Goal: Communication & Community: Answer question/provide support

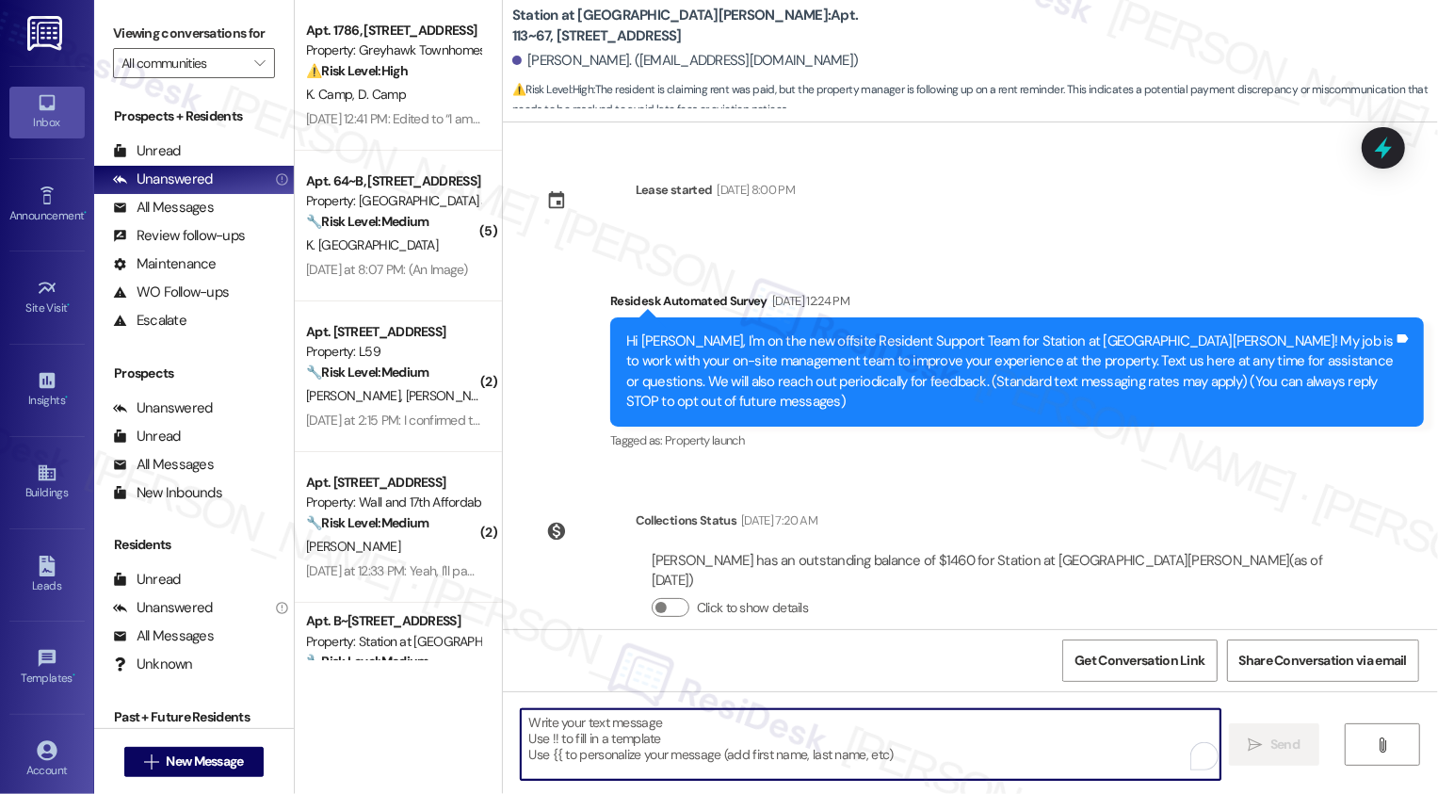
scroll to position [592, 0]
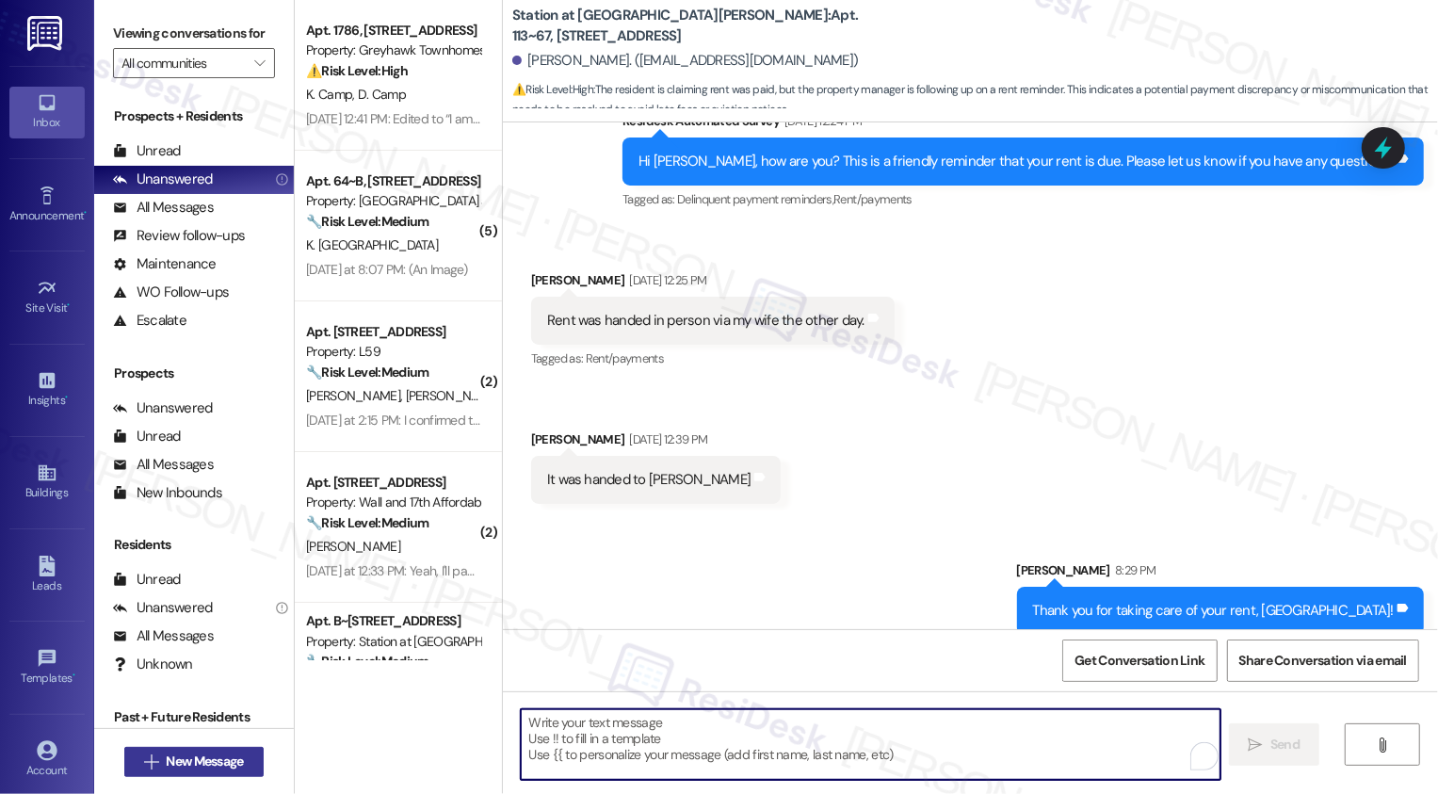
click at [230, 761] on span "New Message" at bounding box center [204, 761] width 77 height 20
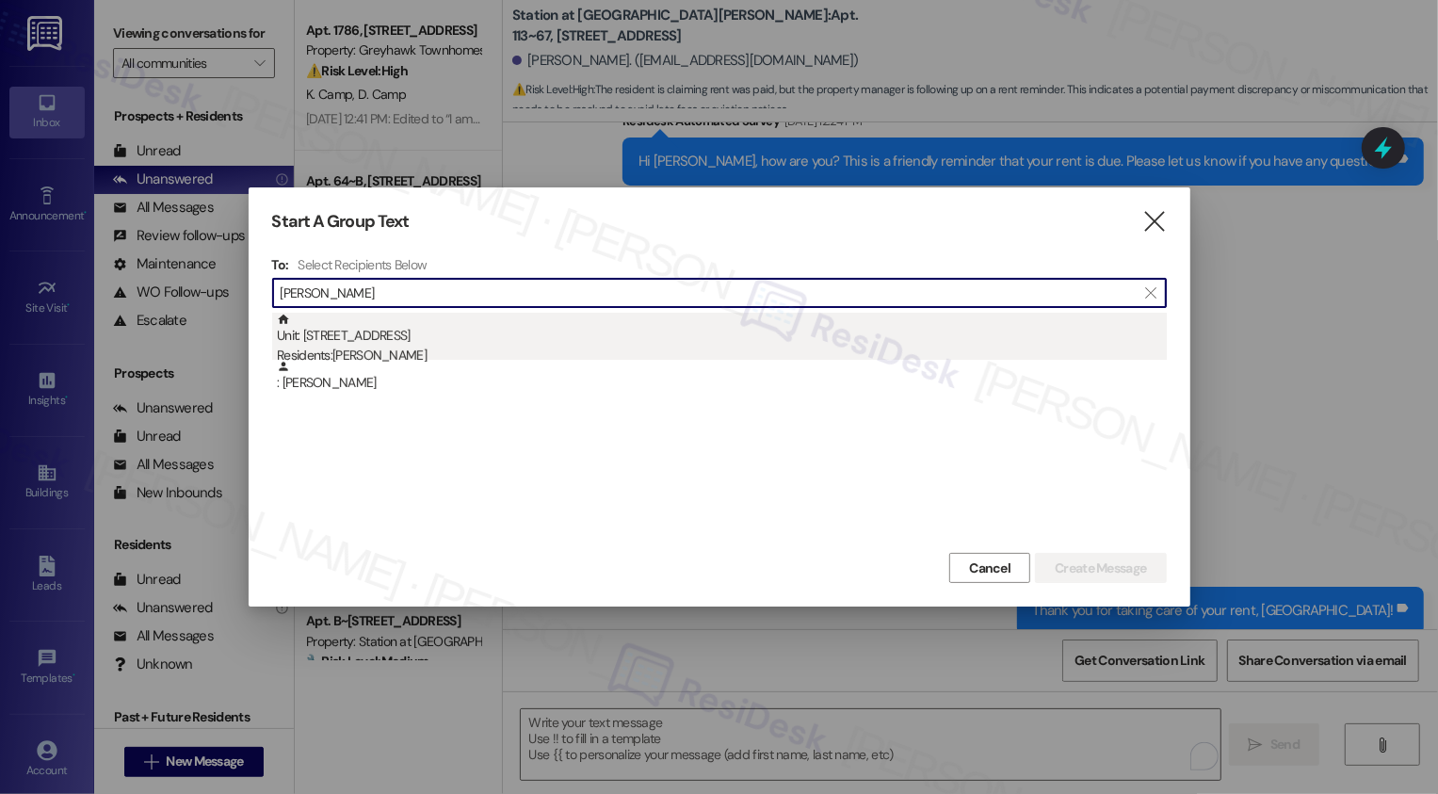
type input "[PERSON_NAME]"
click at [448, 344] on div "Unit: [STREET_ADDRESS][DEMOGRAPHIC_DATA] Residents: [PERSON_NAME]" at bounding box center [722, 340] width 890 height 54
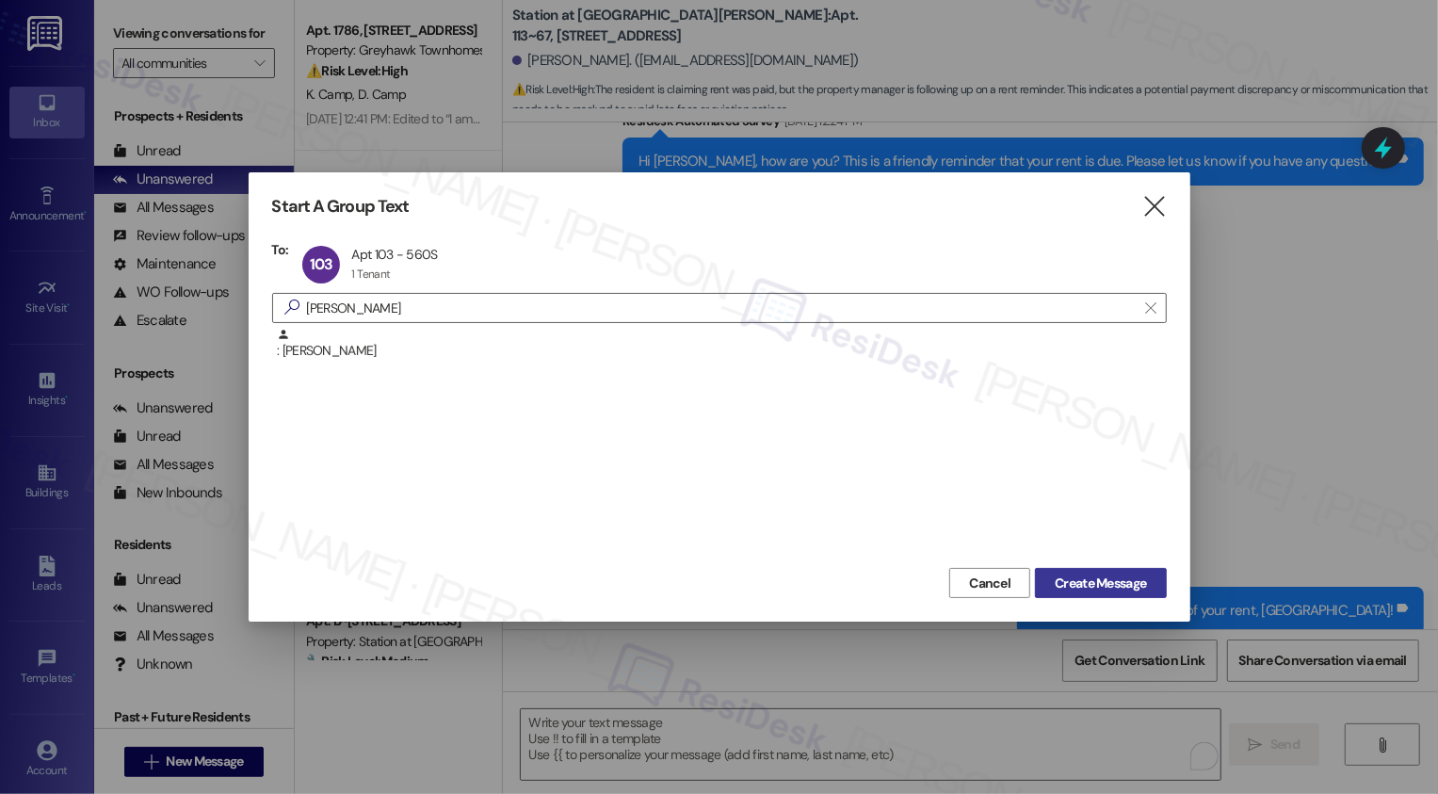
click at [1123, 588] on span "Create Message" at bounding box center [1100, 583] width 91 height 20
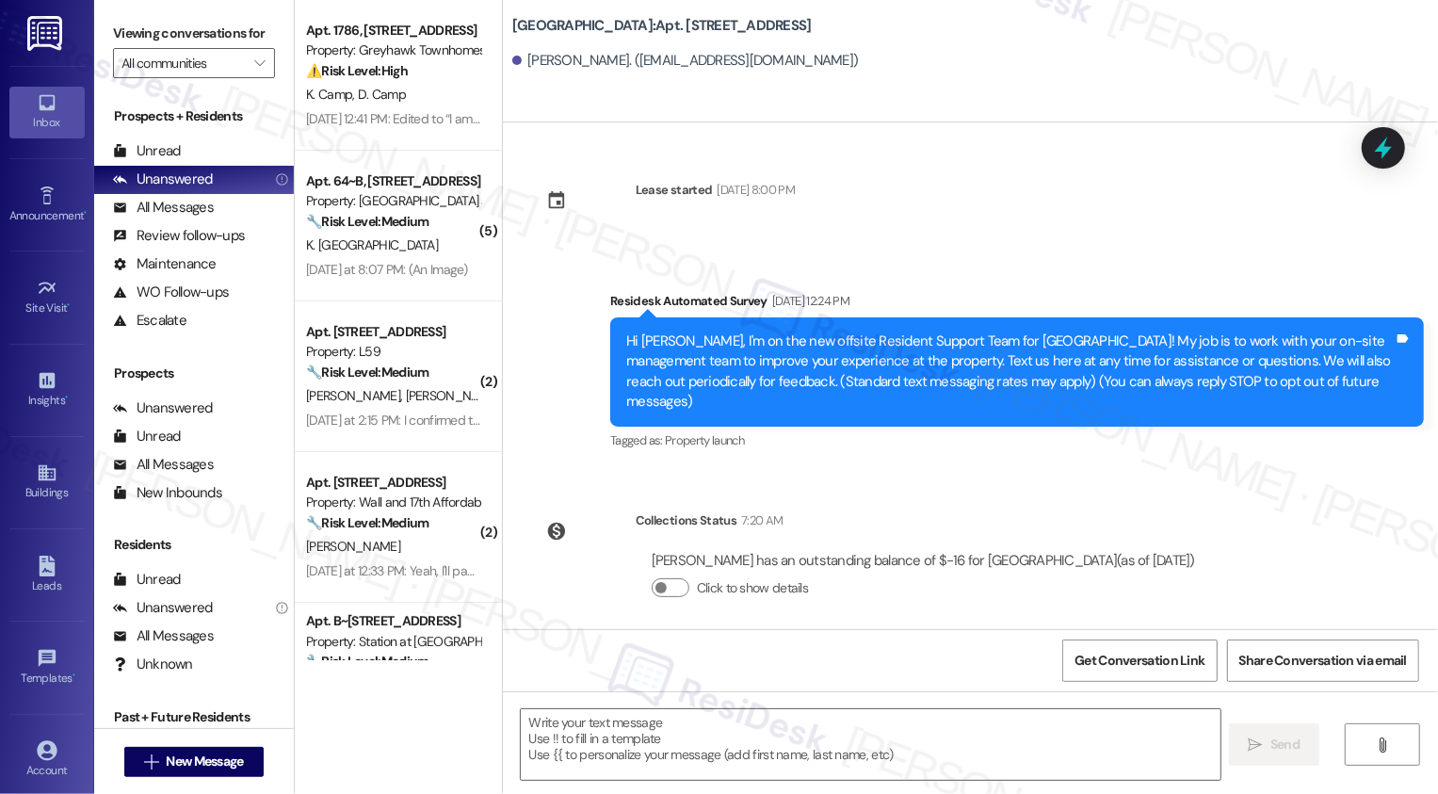
type textarea "Fetching suggested responses. Please feel free to read through the conversation…"
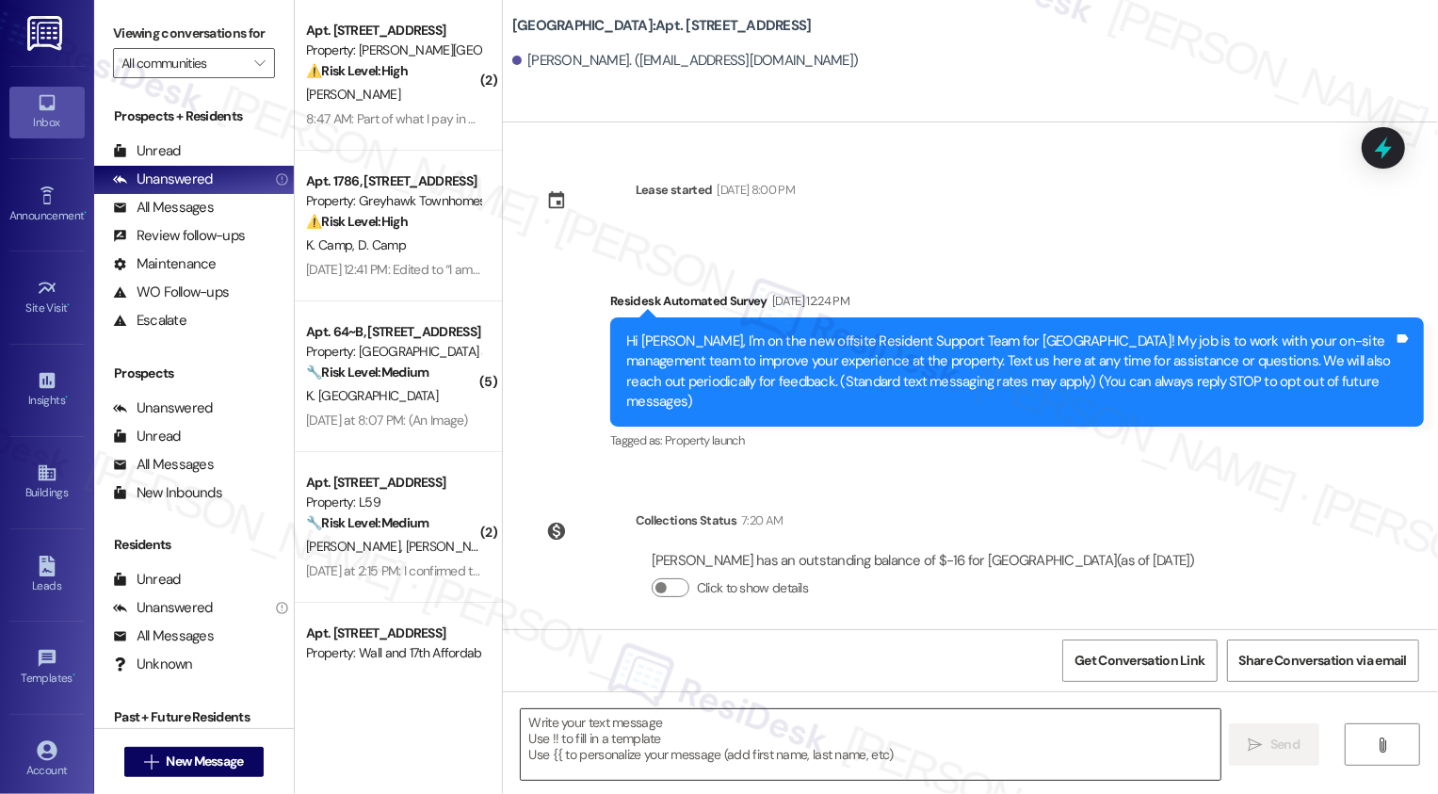
click at [894, 744] on textarea at bounding box center [871, 744] width 700 height 71
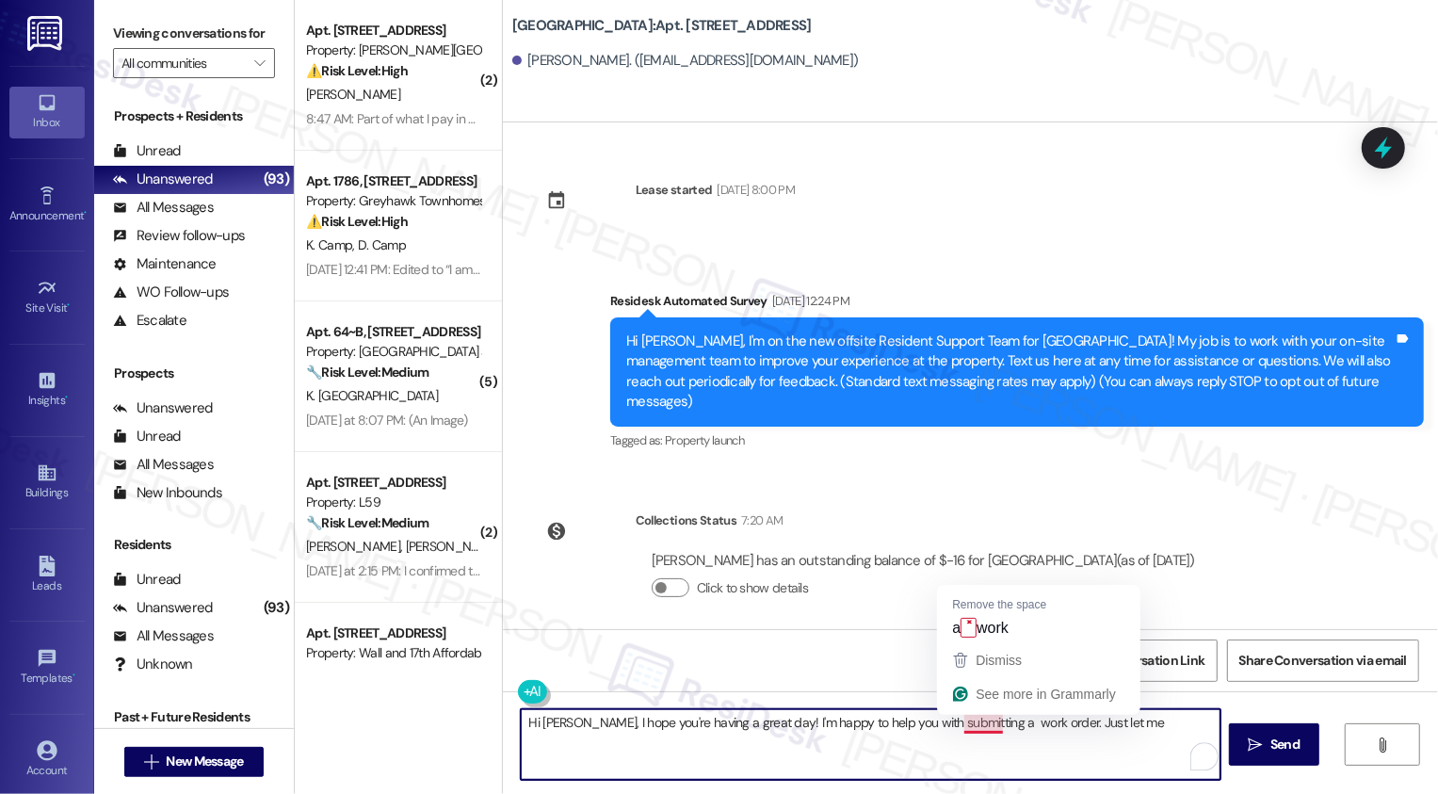
click at [968, 718] on textarea "Hi [PERSON_NAME], I hope you're having a great day! I'm happy to help you with …" at bounding box center [871, 744] width 700 height 71
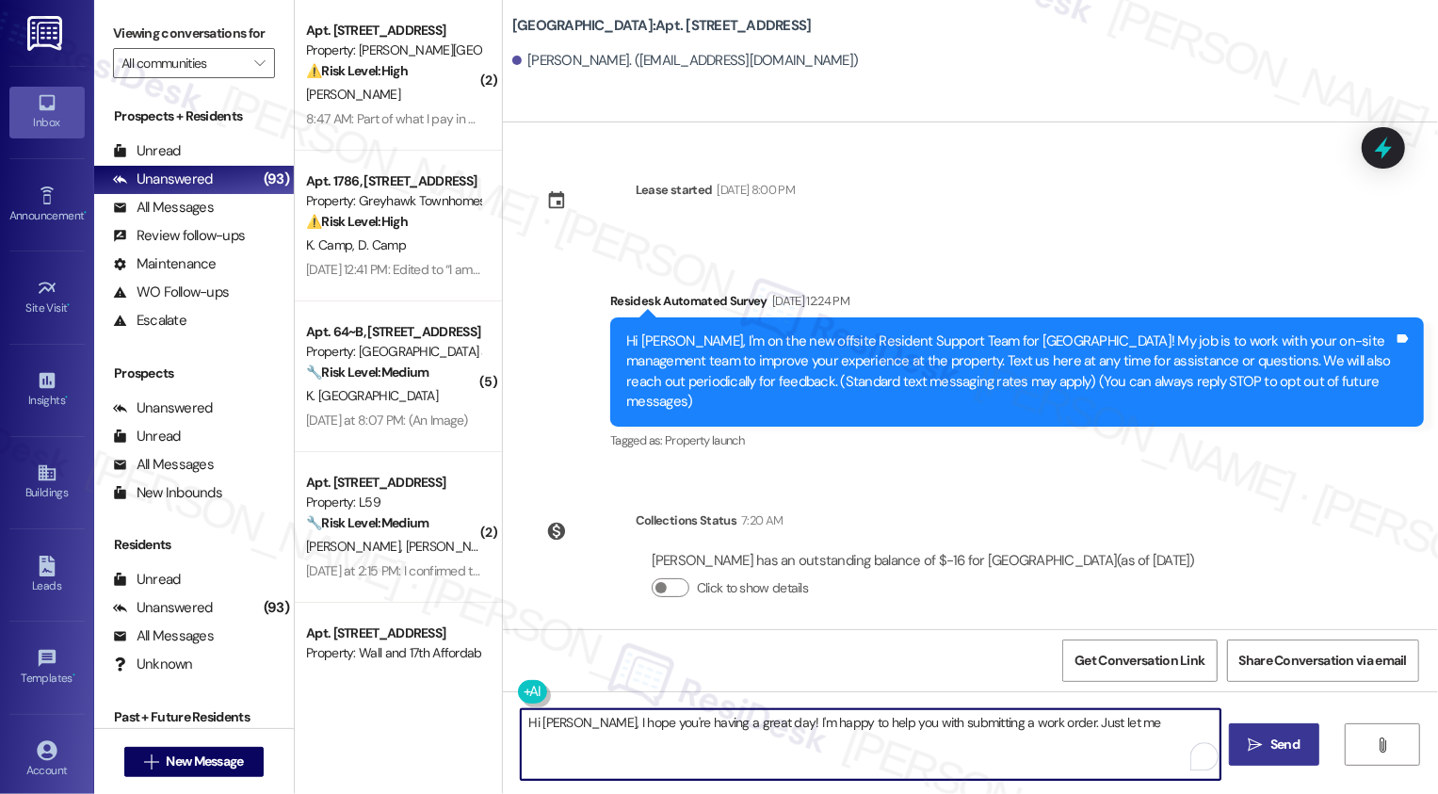
drag, startPoint x: 1030, startPoint y: 721, endPoint x: 1236, endPoint y: 739, distance: 207.0
click at [1234, 740] on div "Hi [PERSON_NAME], I hope you're having a great day! I'm happy to help you with …" at bounding box center [970, 761] width 935 height 141
type textarea "Hi [PERSON_NAME], I hope you're having a great day! I'm happy to help you with …"
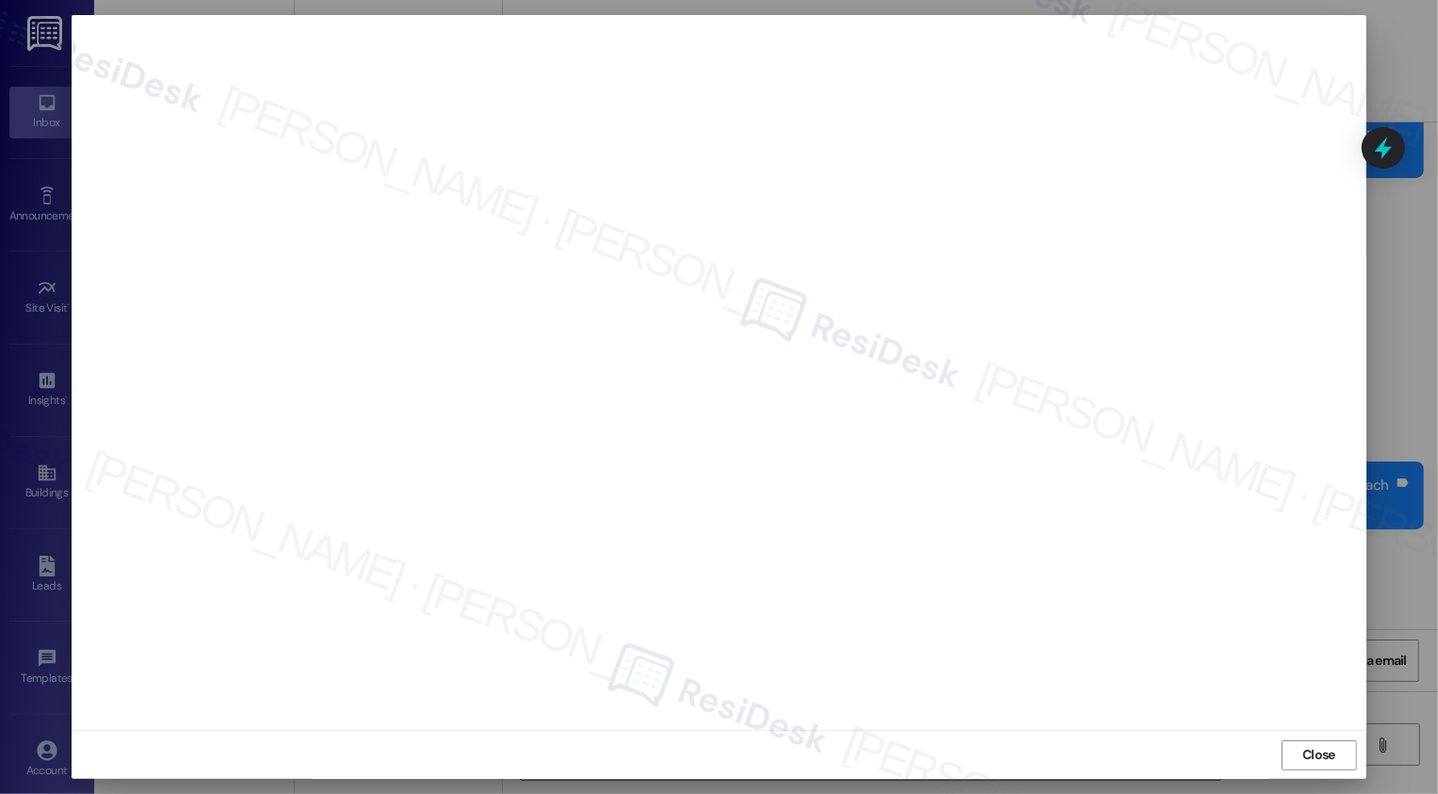
scroll to position [253, 0]
click at [1336, 760] on button "Close" at bounding box center [1318, 755] width 75 height 30
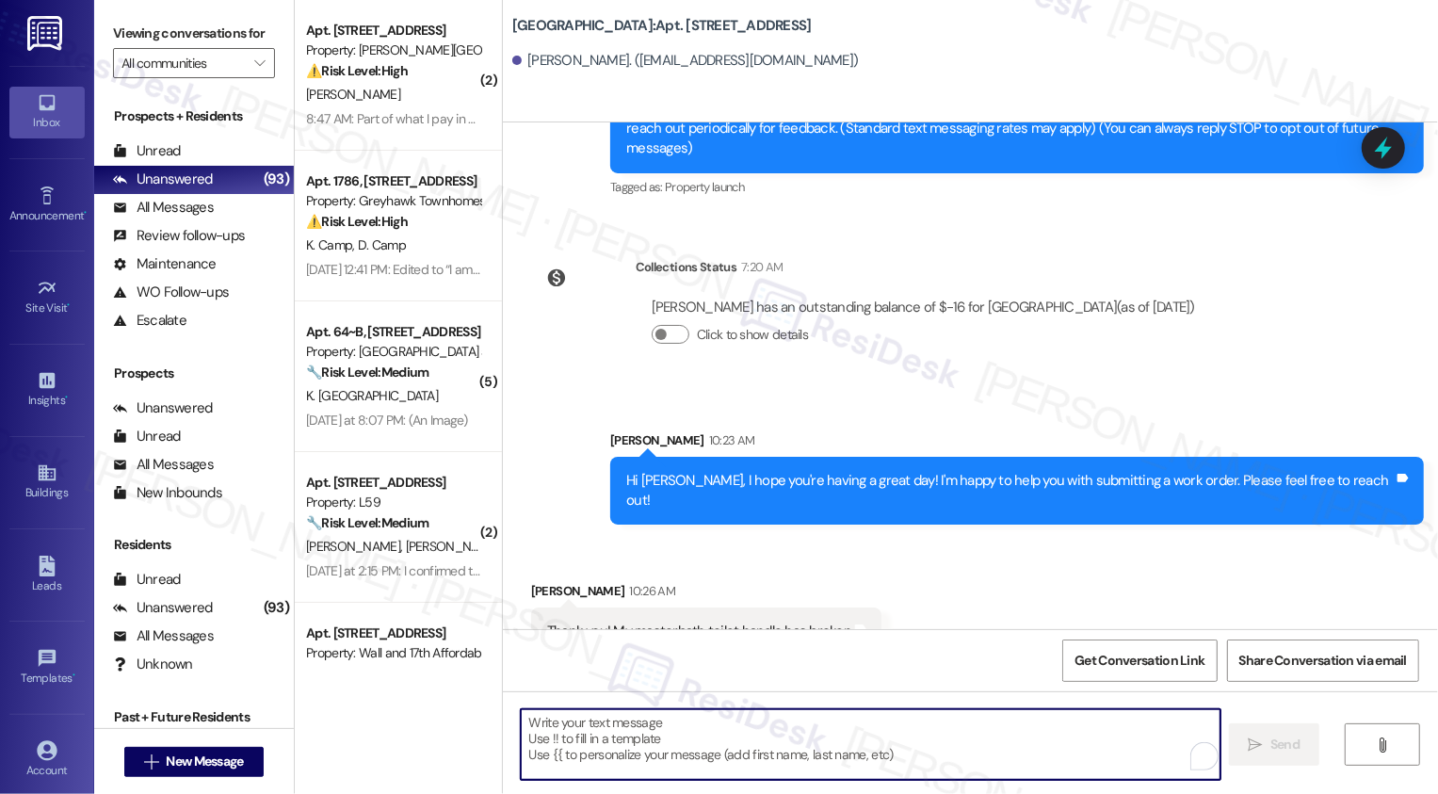
scroll to position [254, 0]
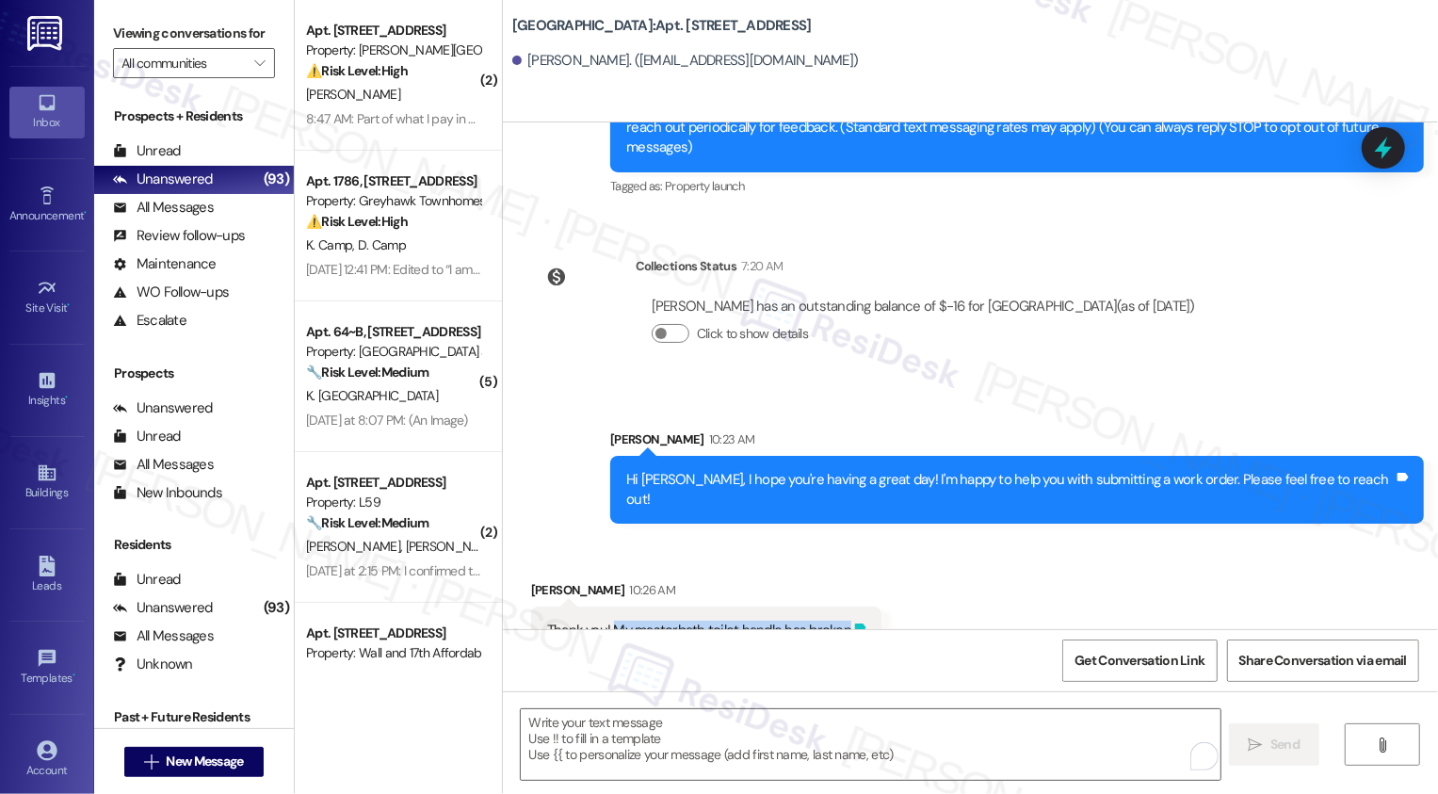
drag, startPoint x: 601, startPoint y: 588, endPoint x: 840, endPoint y: 587, distance: 239.2
click at [840, 606] on div "Thank you! My masterbath toilet handle has broken Tags and notes" at bounding box center [706, 630] width 350 height 48
copy div "My masterbath toilet handle has broken Tags and notes"
click at [957, 549] on div "Received via SMS [PERSON_NAME] 10:26 AM Thank you! My masterbath toilet handle …" at bounding box center [970, 603] width 935 height 131
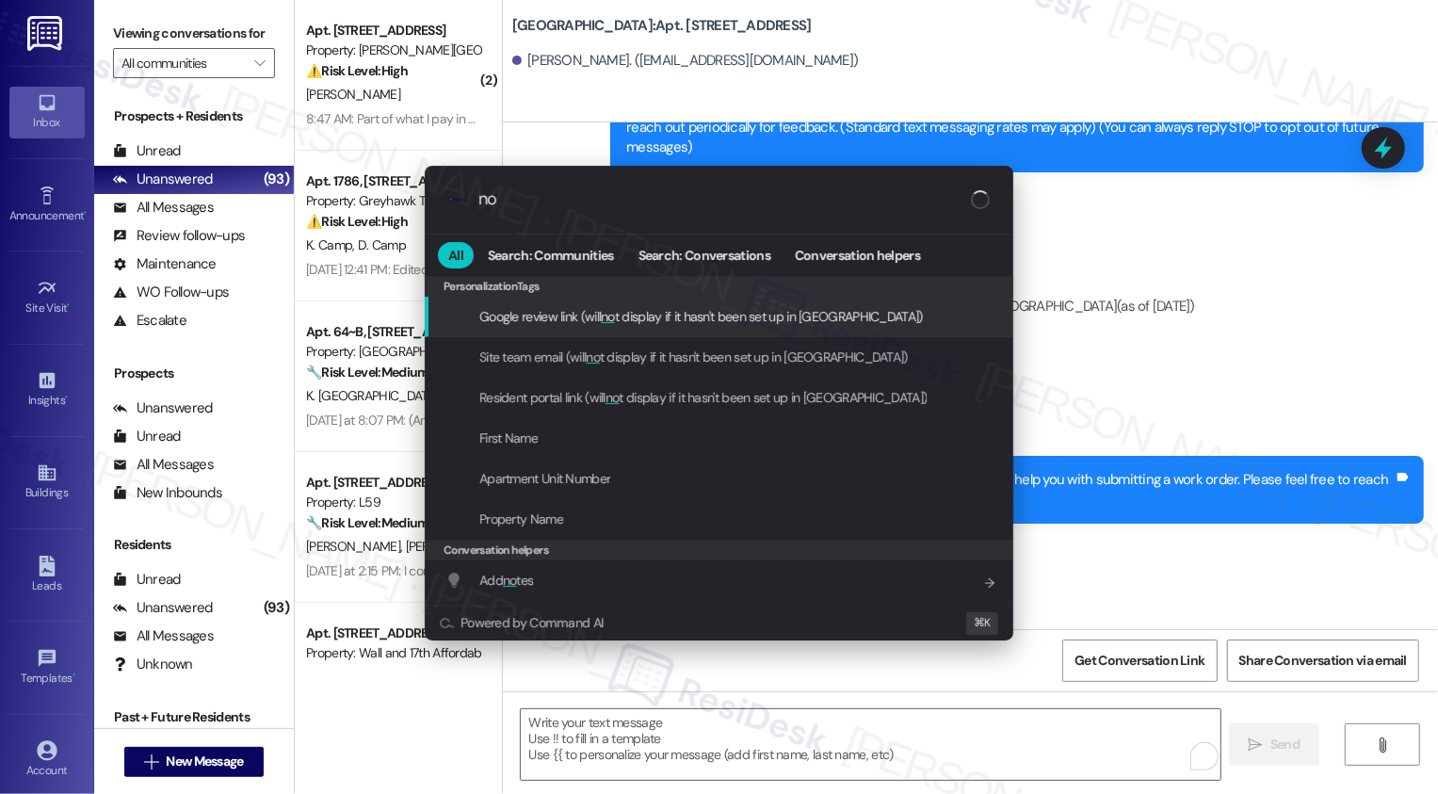
type input "n"
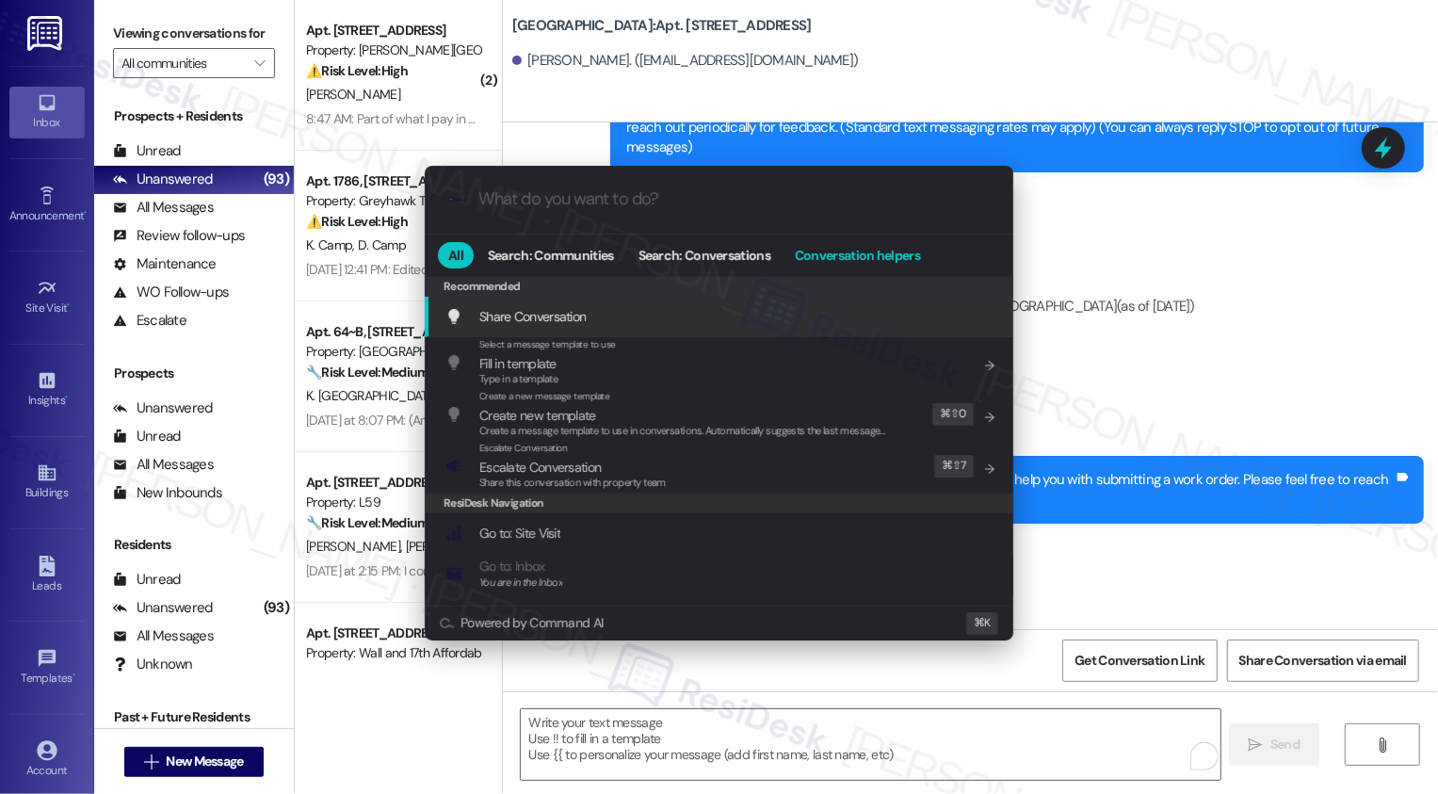
click at [820, 255] on span "Conversation helpers" at bounding box center [857, 255] width 125 height 13
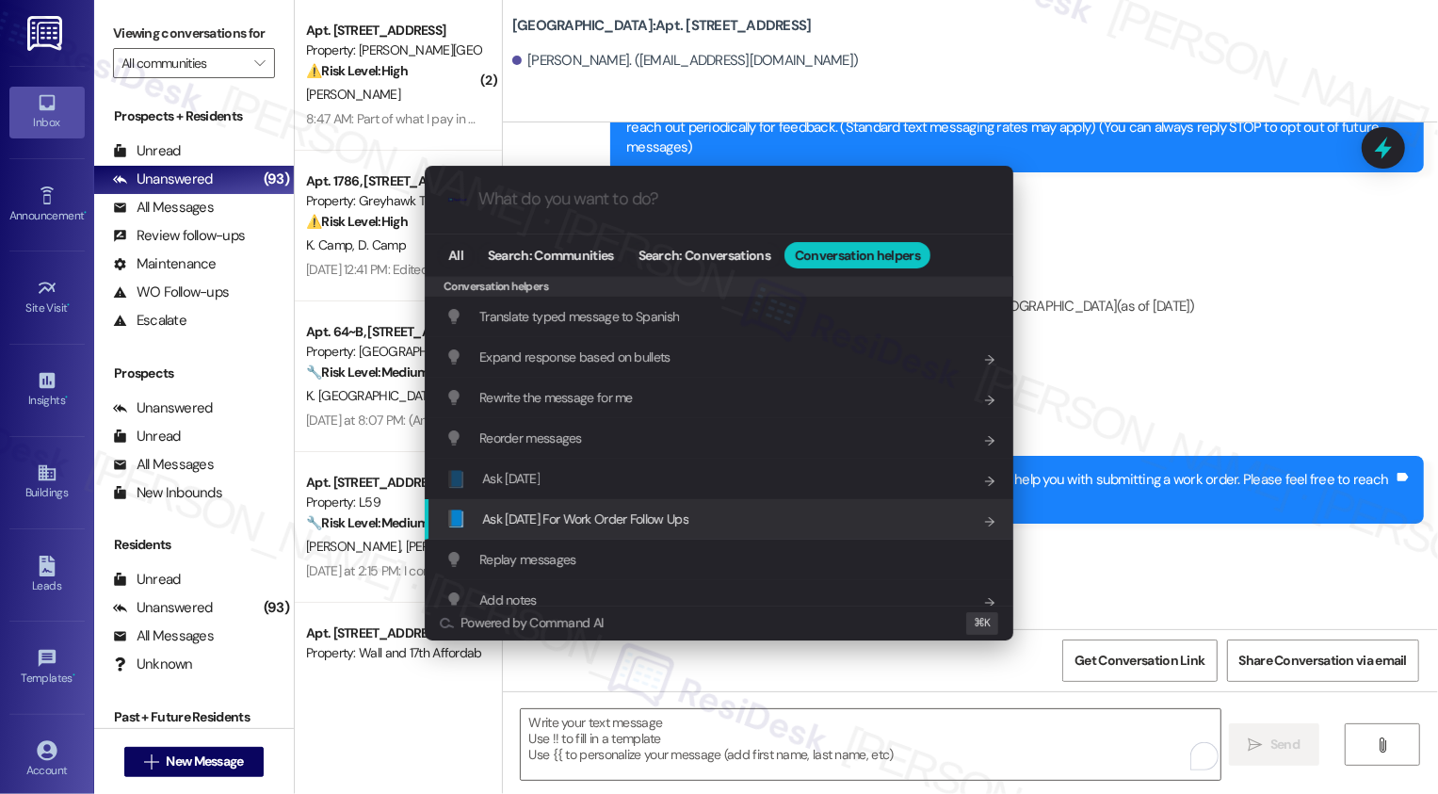
click at [600, 510] on span "Ask [DATE] For Work Order Follow Ups" at bounding box center [585, 518] width 206 height 17
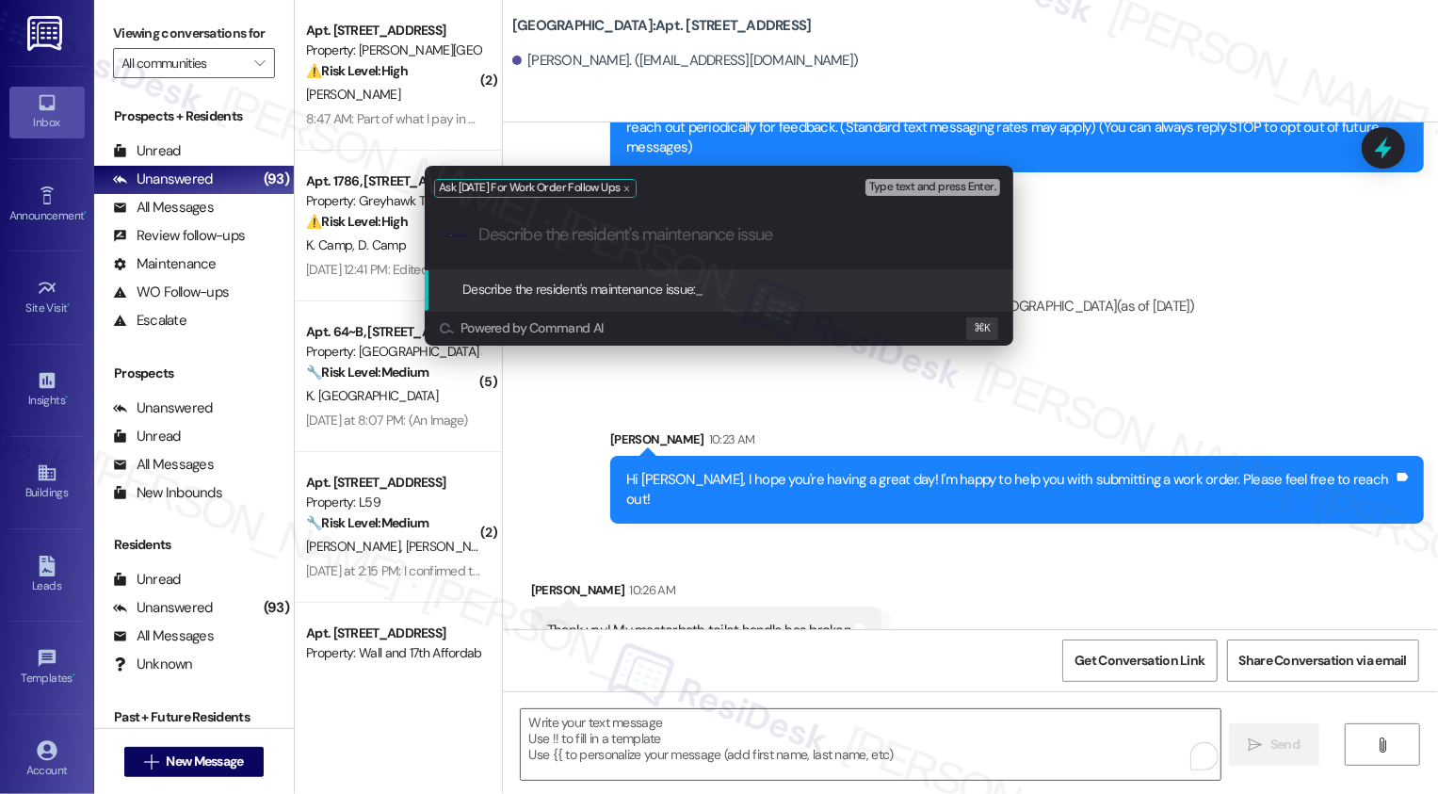
paste input "My masterbath toilet handle has broken"
type input "My masterbath toilet handle has broken"
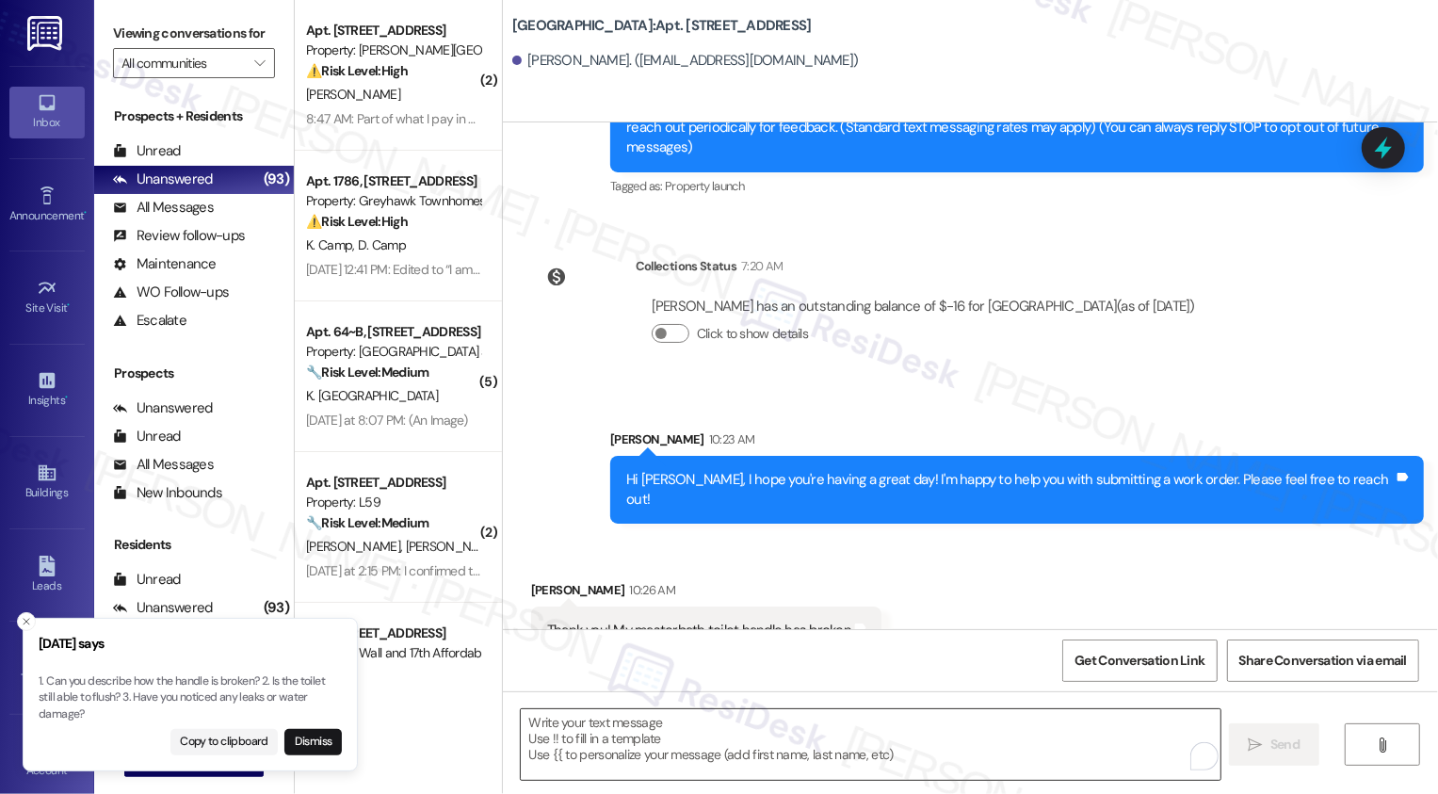
click at [648, 734] on textarea "To enrich screen reader interactions, please activate Accessibility in Grammarl…" at bounding box center [871, 744] width 700 height 71
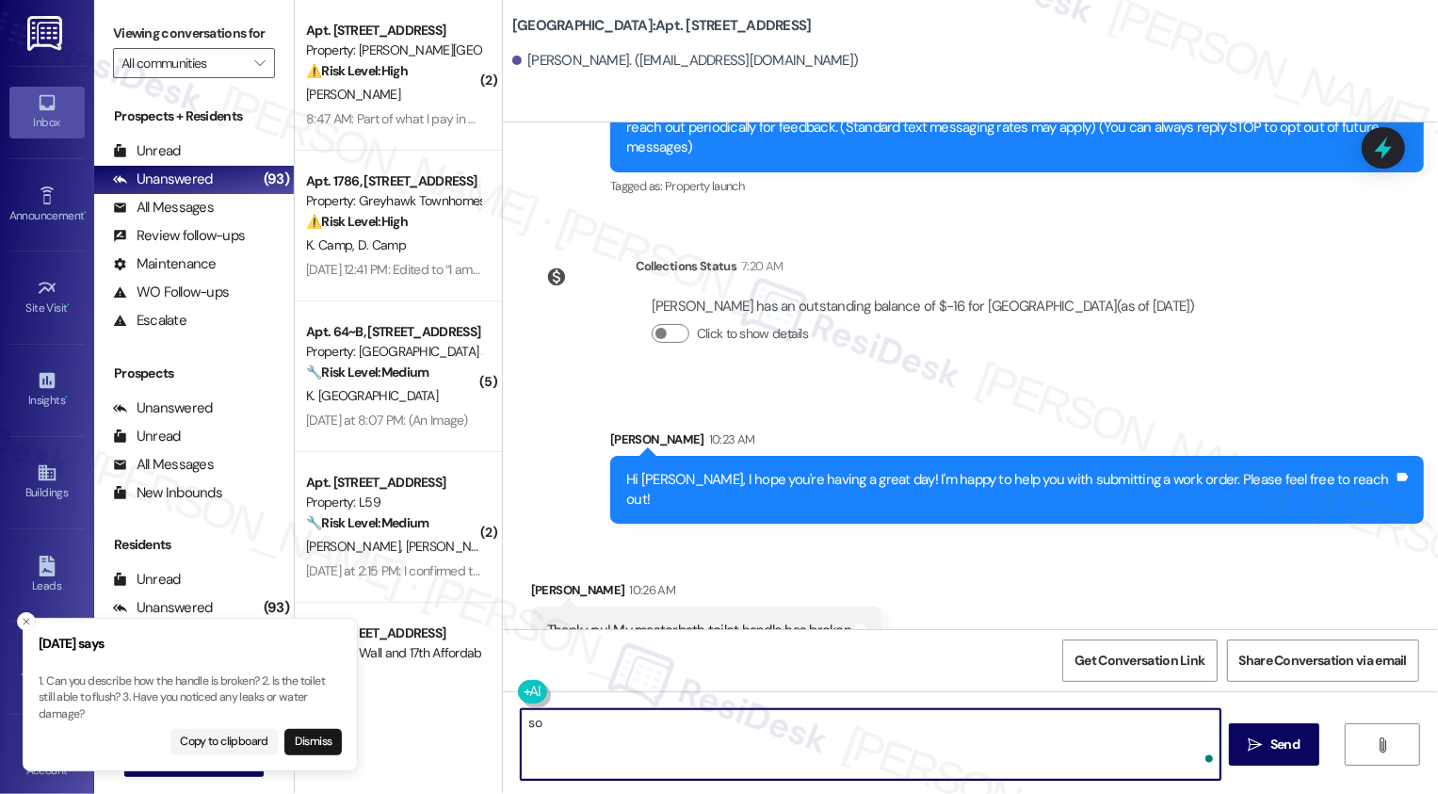
type textarea "s"
type textarea "So sorry about your toilet handle."
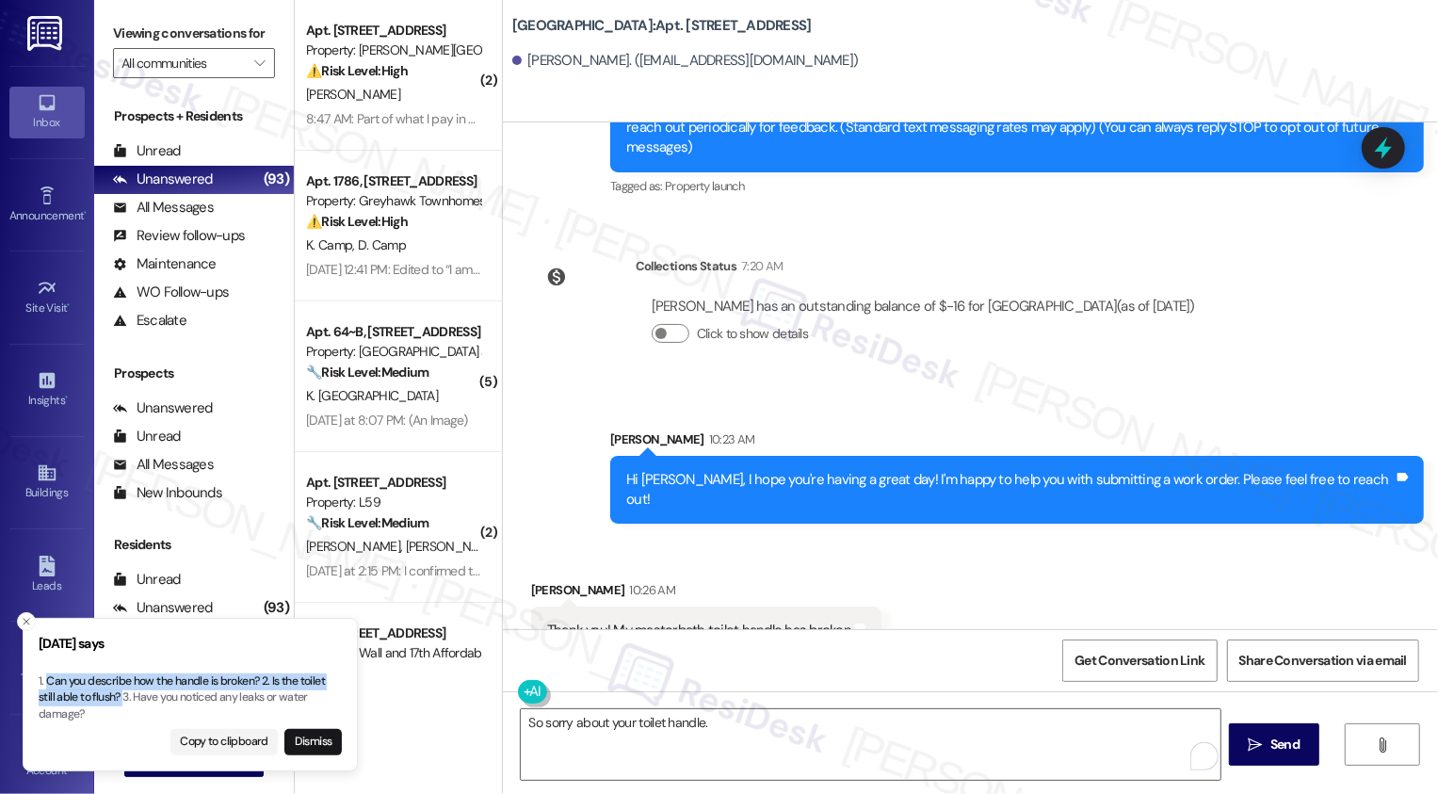
drag, startPoint x: 47, startPoint y: 681, endPoint x: 123, endPoint y: 692, distance: 77.1
click at [123, 693] on p "1. Can you describe how the handle is broken? 2. Is the toilet still able to fl…" at bounding box center [190, 698] width 303 height 50
copy p "Can you describe how the handle is broken? 2. Is the toilet still able to flush?"
click at [732, 728] on textarea "So sorry about your toilet handle." at bounding box center [871, 744] width 700 height 71
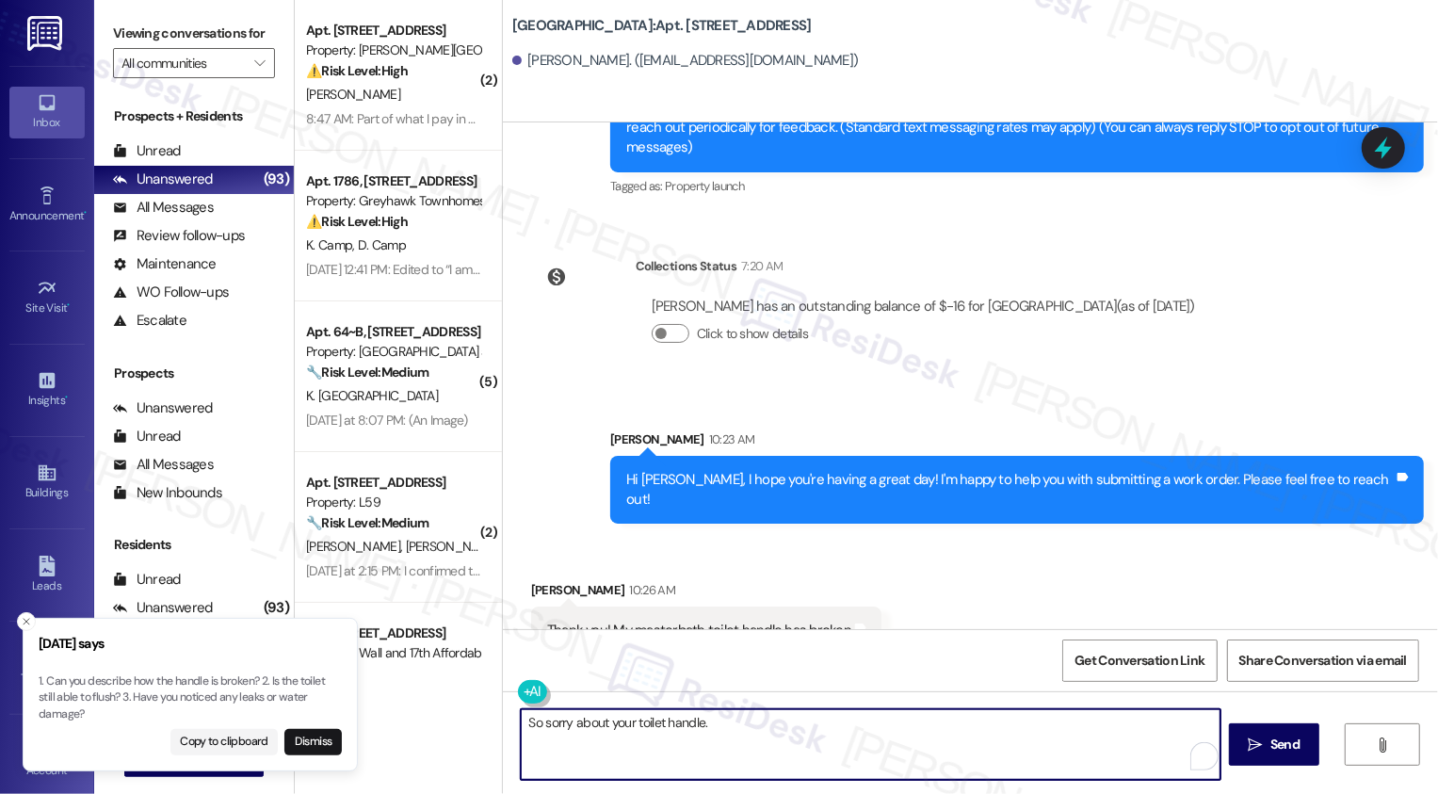
paste textarea "Can you describe how the handle is broken? 2. Is the toilet still able to flush?"
click at [953, 718] on textarea "So sorry about your toilet handle. Can you describe how the handle is broken? 2…" at bounding box center [871, 744] width 700 height 71
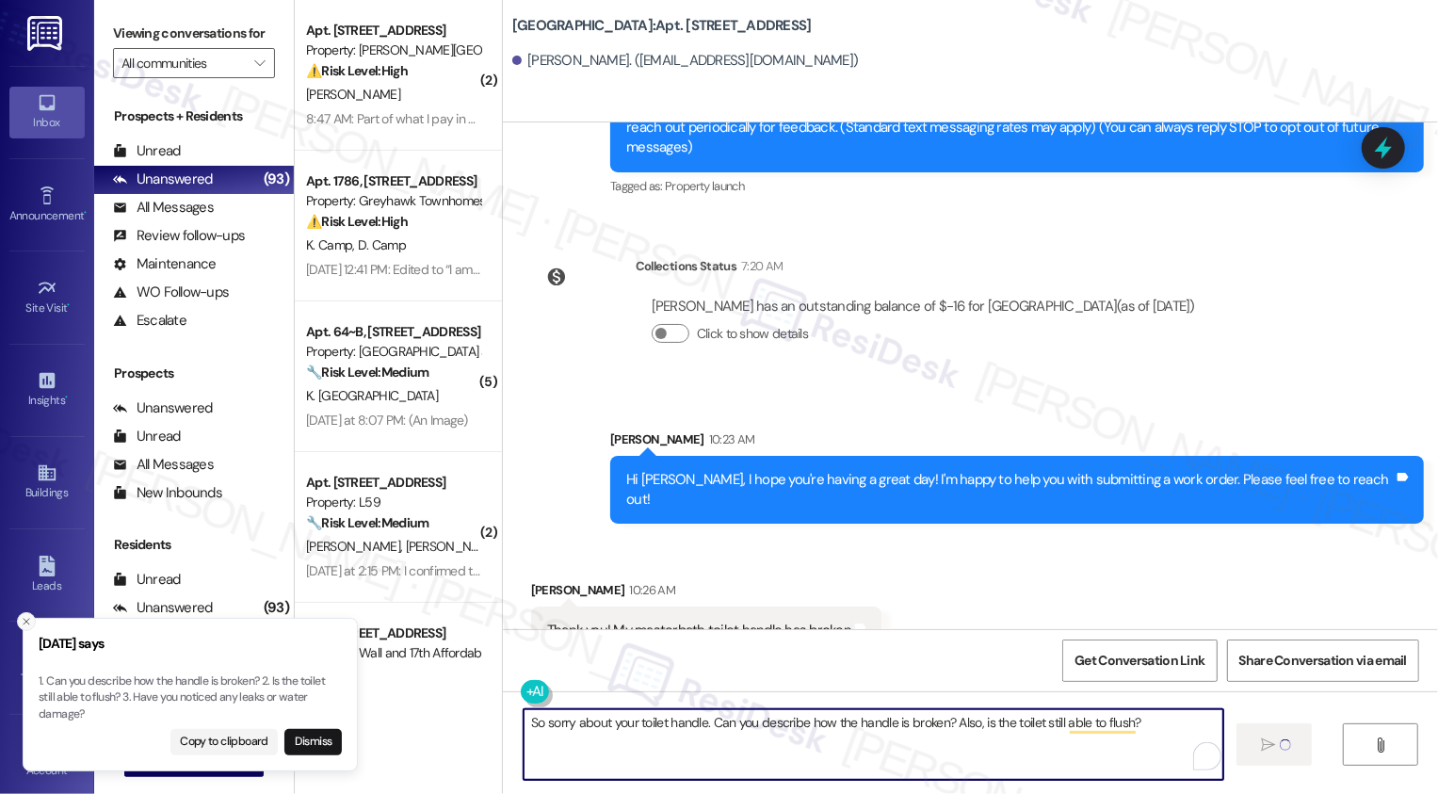
type textarea "So sorry about your toilet handle. Can you describe how the handle is broken? A…"
click at [31, 623] on icon "Close toast" at bounding box center [26, 621] width 11 height 11
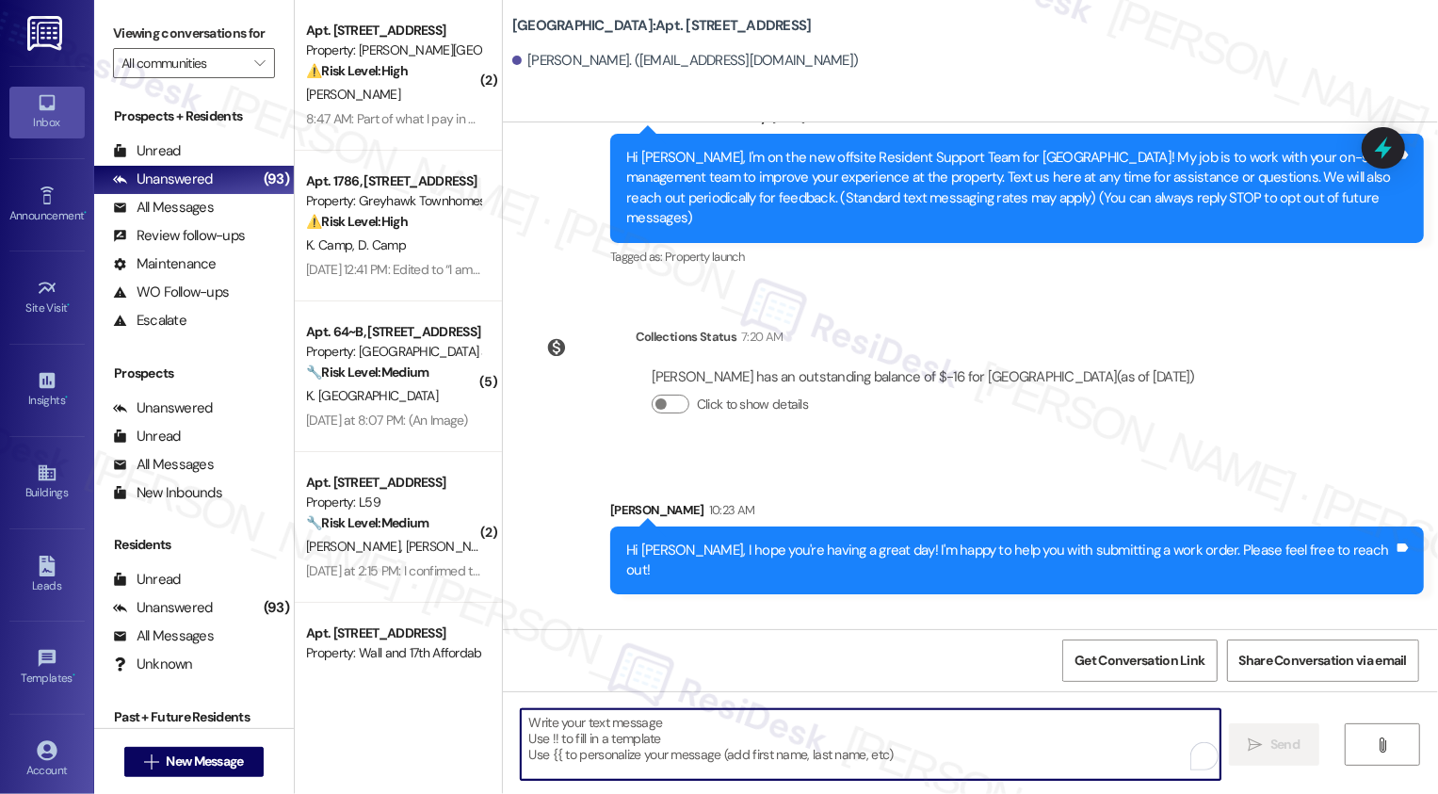
scroll to position [385, 0]
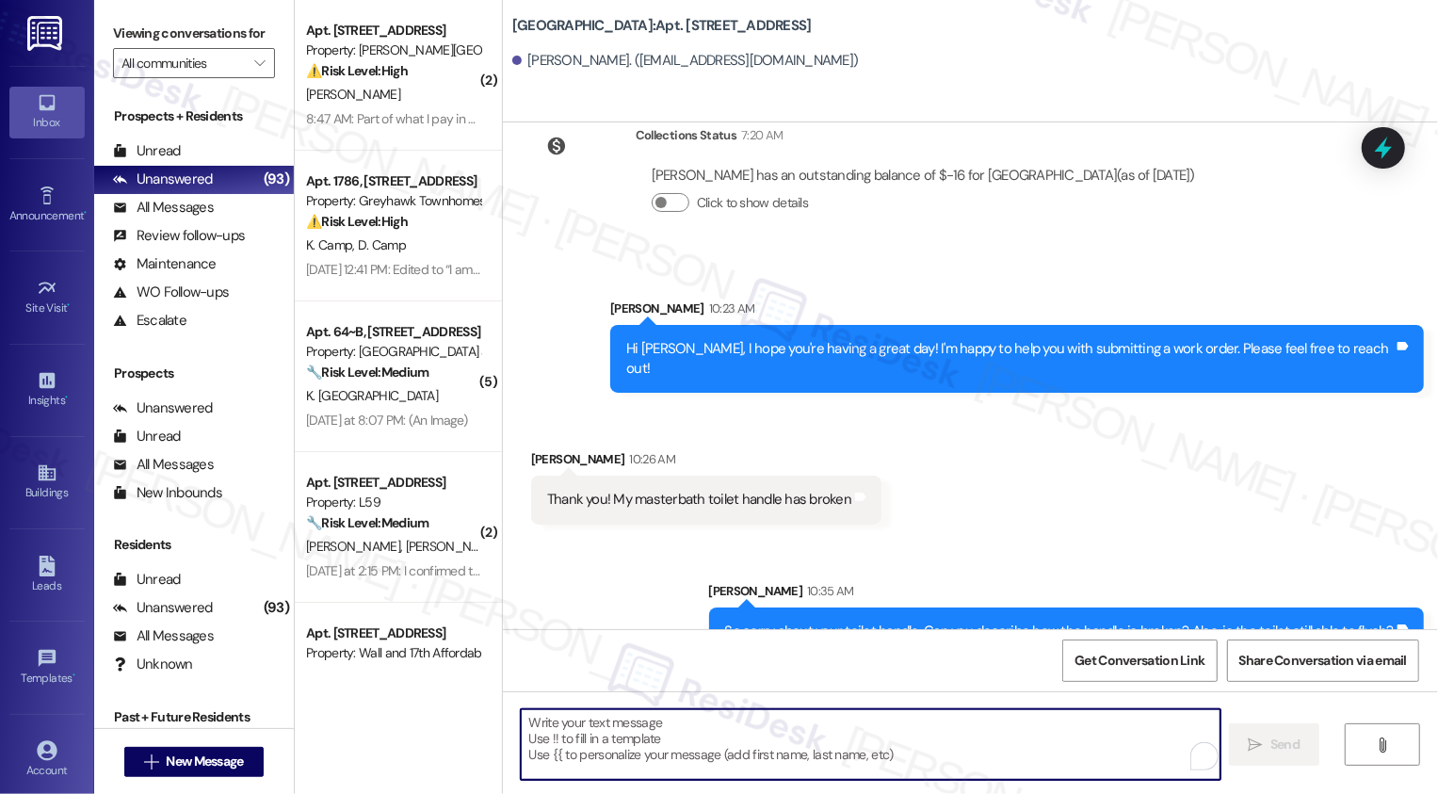
click at [589, 764] on textarea "To enrich screen reader interactions, please activate Accessibility in Grammarl…" at bounding box center [871, 744] width 700 height 71
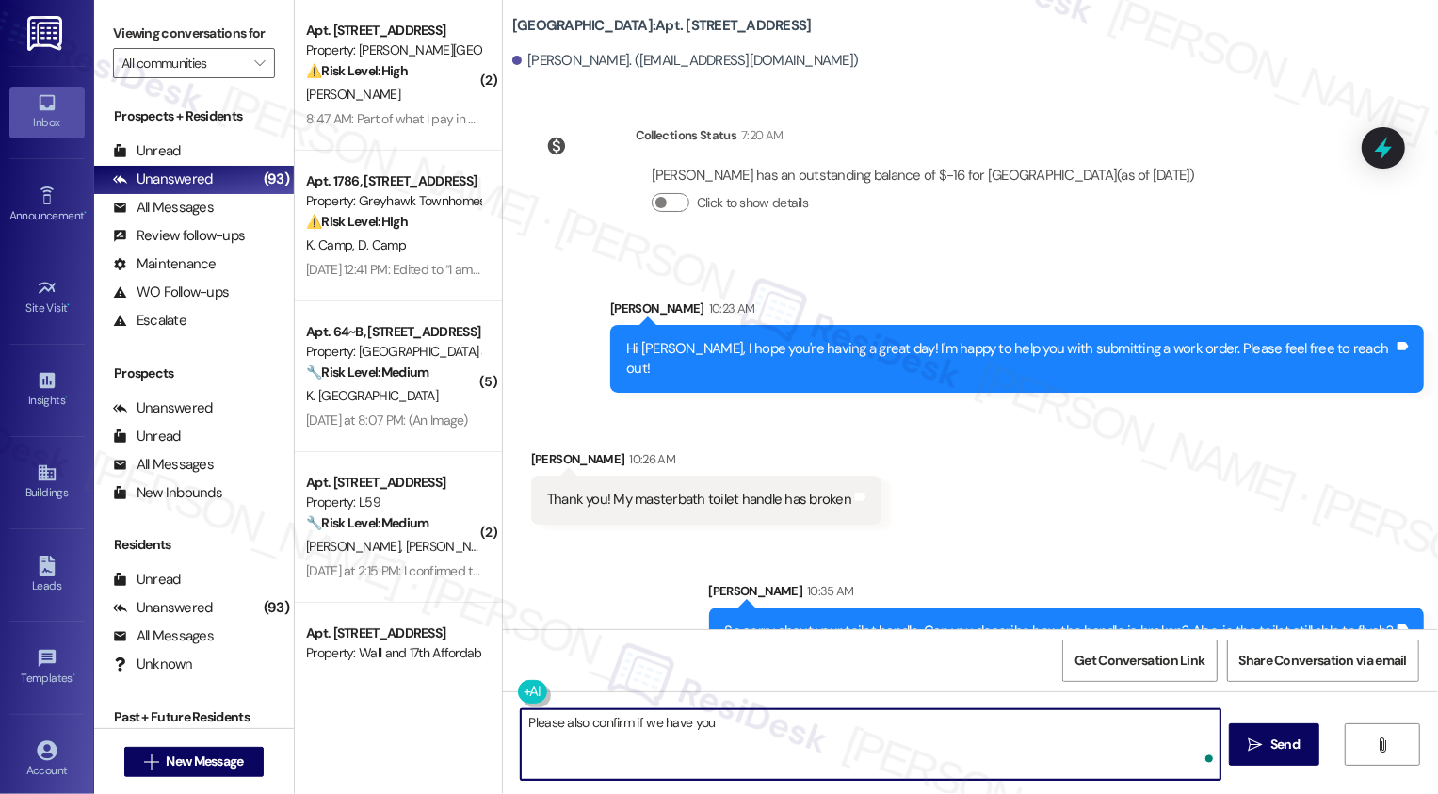
type textarea "Please also confirm if we have your"
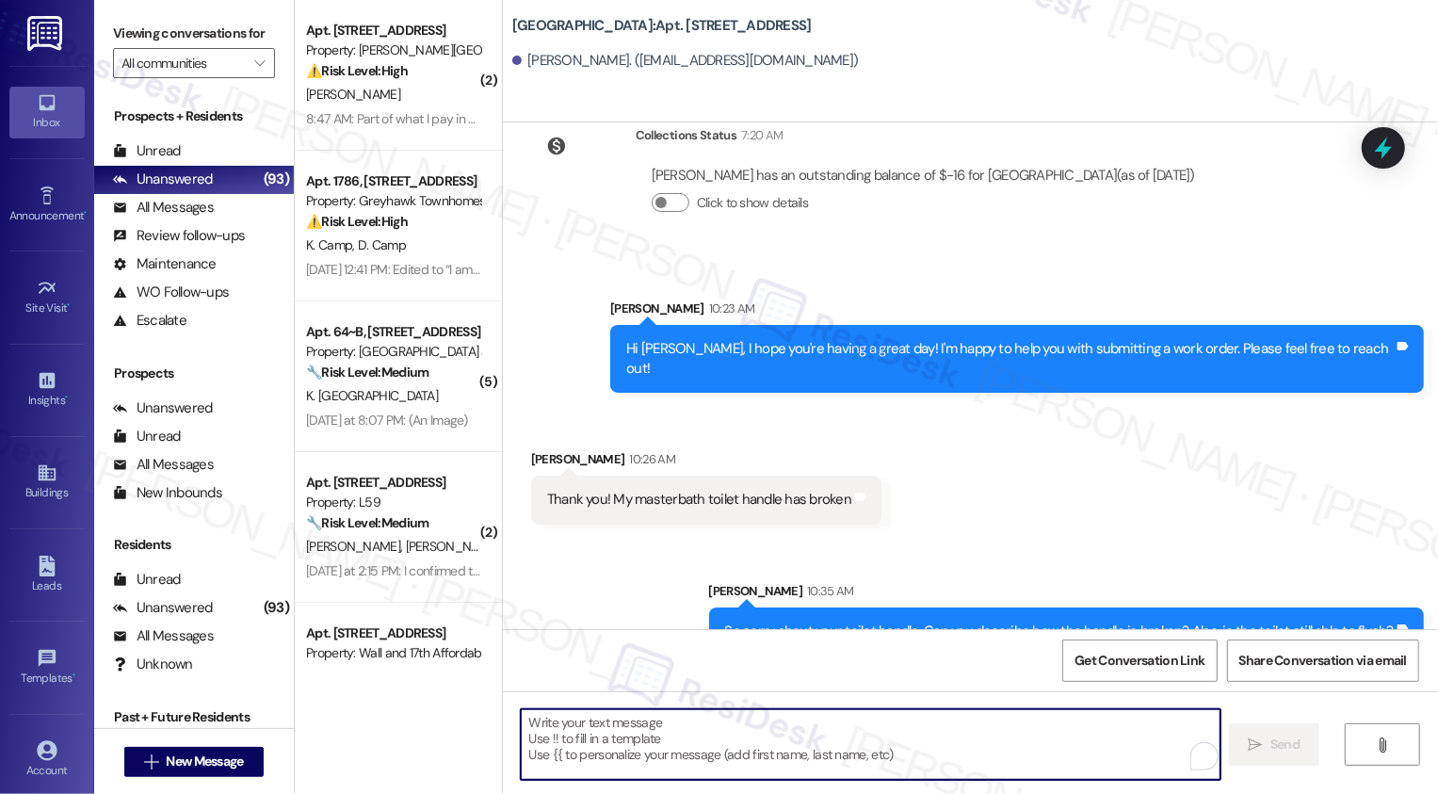
click at [676, 22] on b "[GEOGRAPHIC_DATA]: Apt. [STREET_ADDRESS]" at bounding box center [661, 26] width 299 height 20
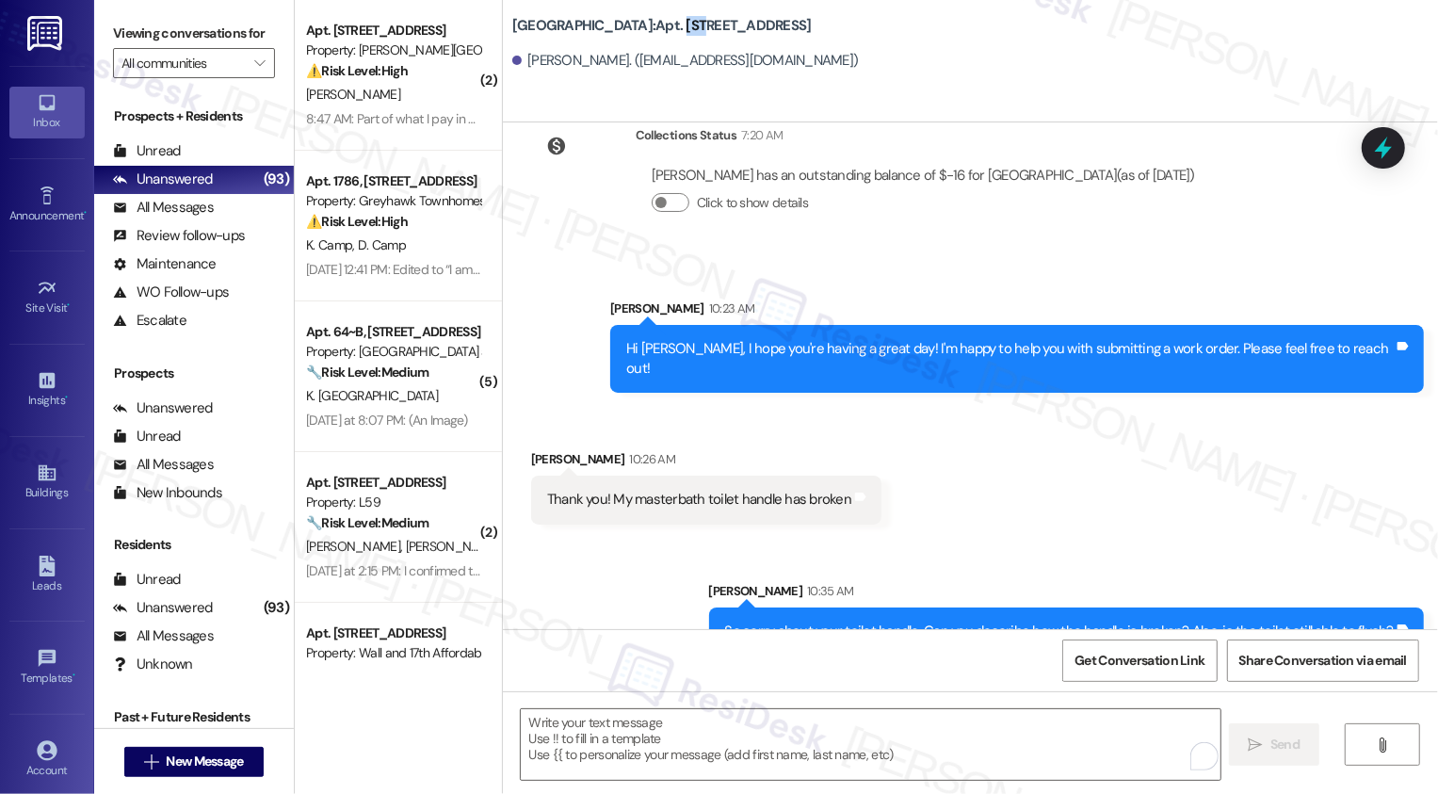
copy b "103"
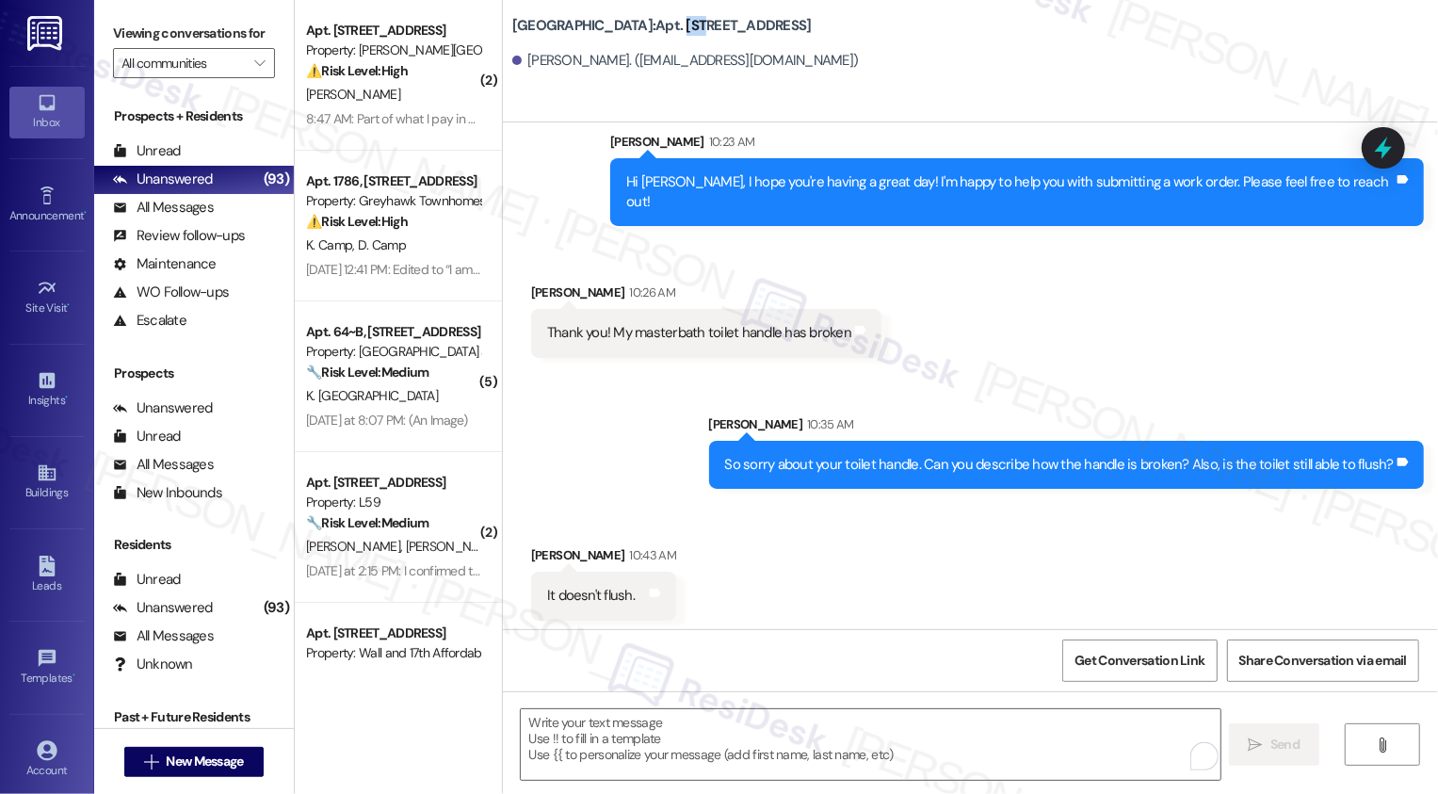
scroll to position [648, 0]
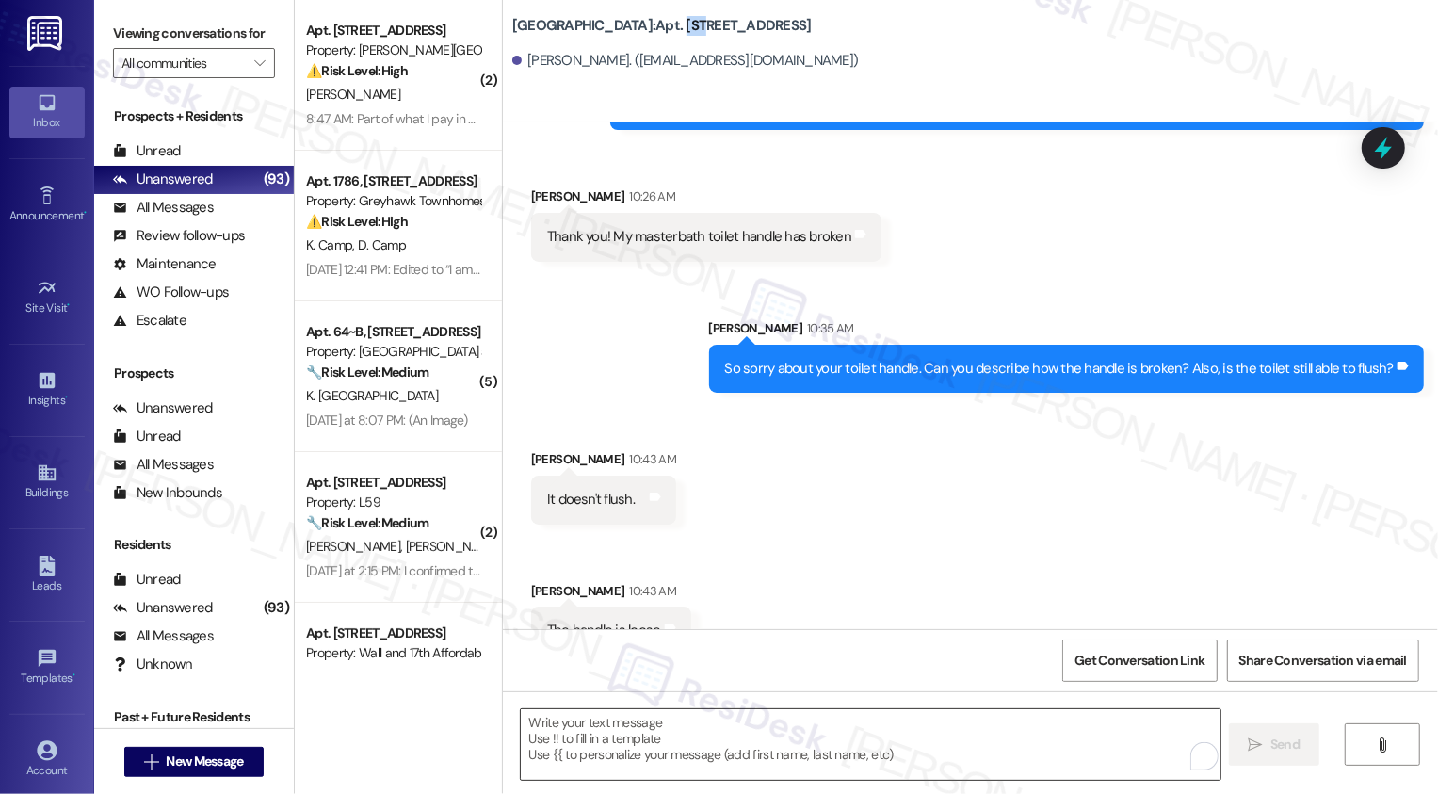
click at [634, 748] on textarea "To enrich screen reader interactions, please activate Accessibility in Grammarl…" at bounding box center [871, 744] width 700 height 71
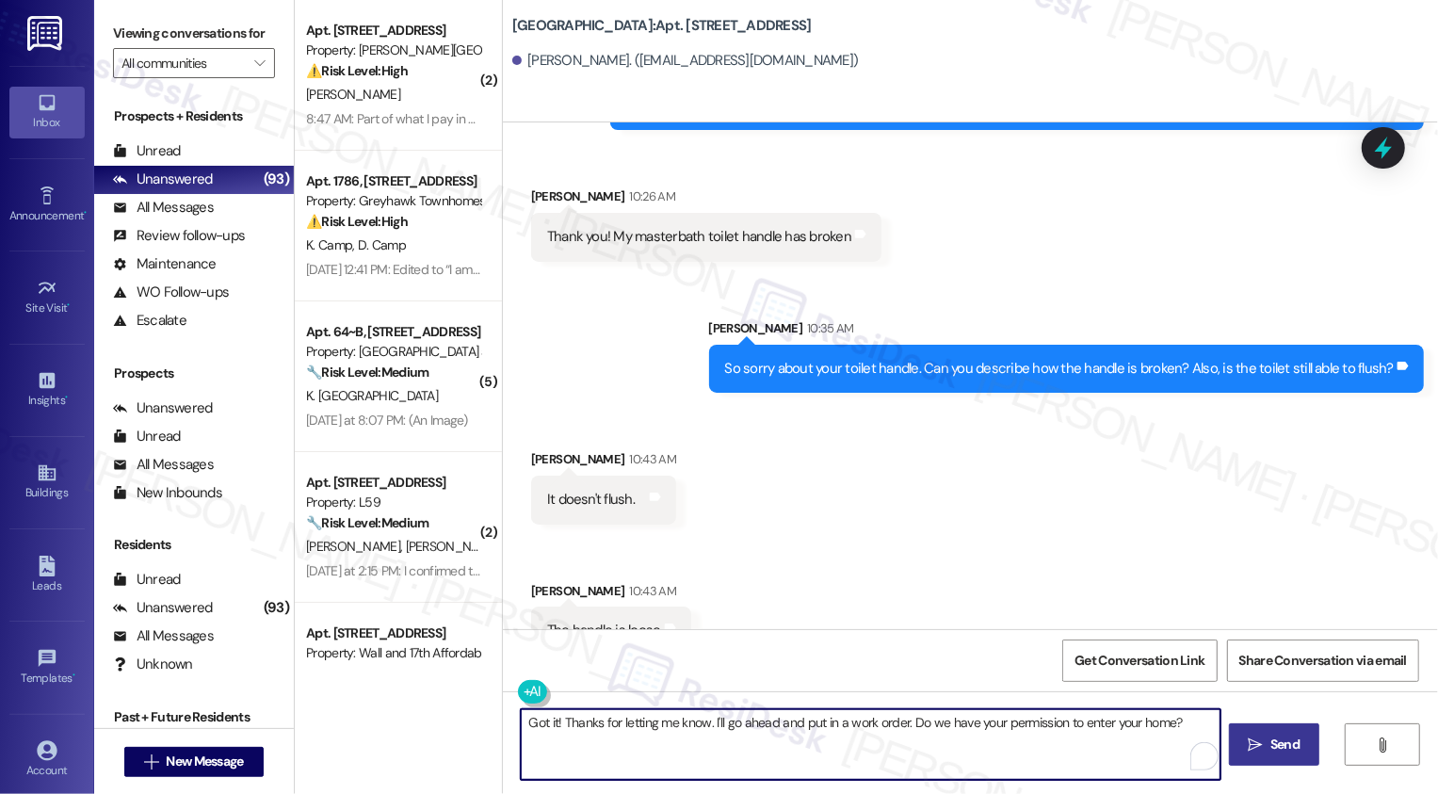
type textarea "Got it! Thanks for letting me know. I'll go ahead and put in a work order. Do w…"
click at [1285, 754] on span "Send" at bounding box center [1284, 744] width 29 height 20
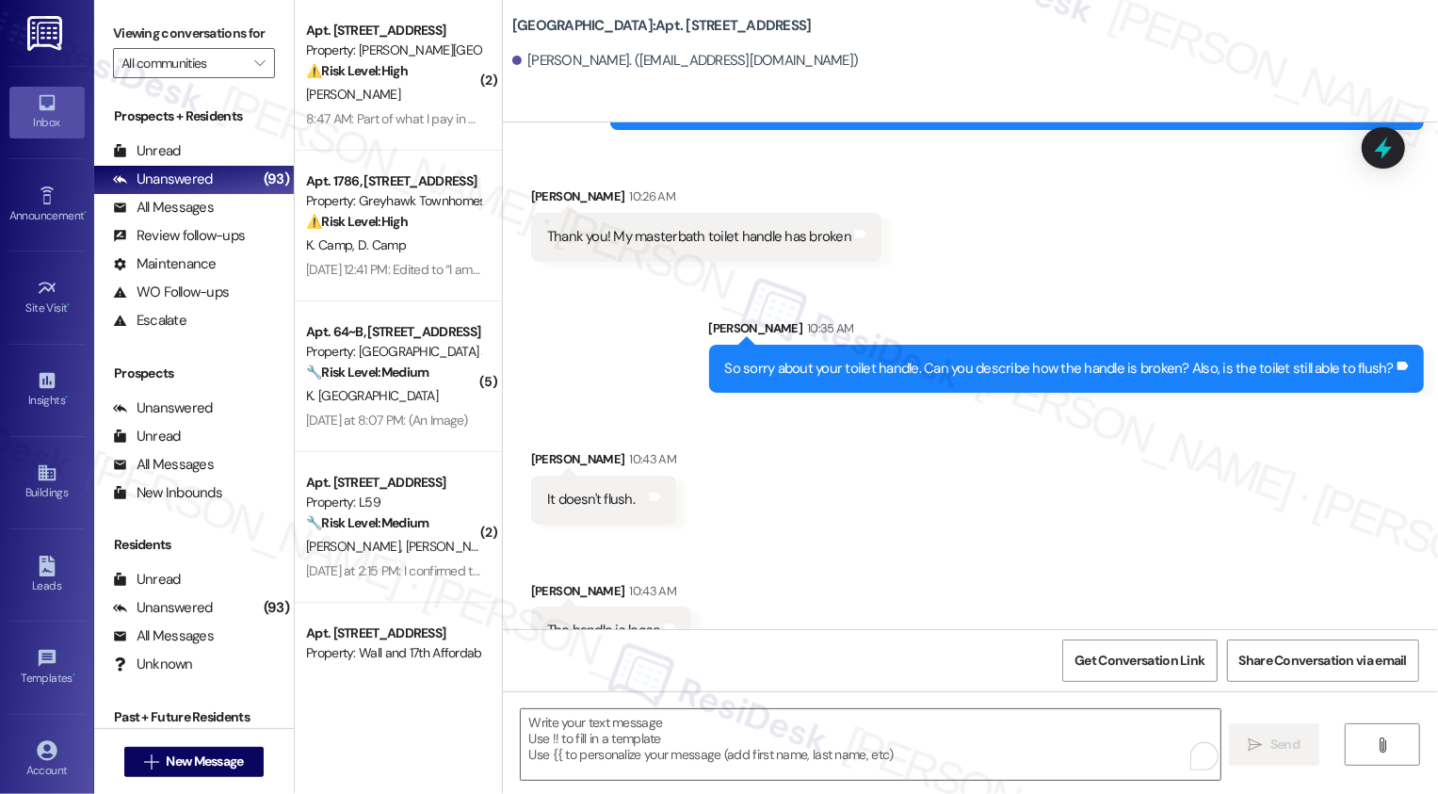
scroll to position [647, 0]
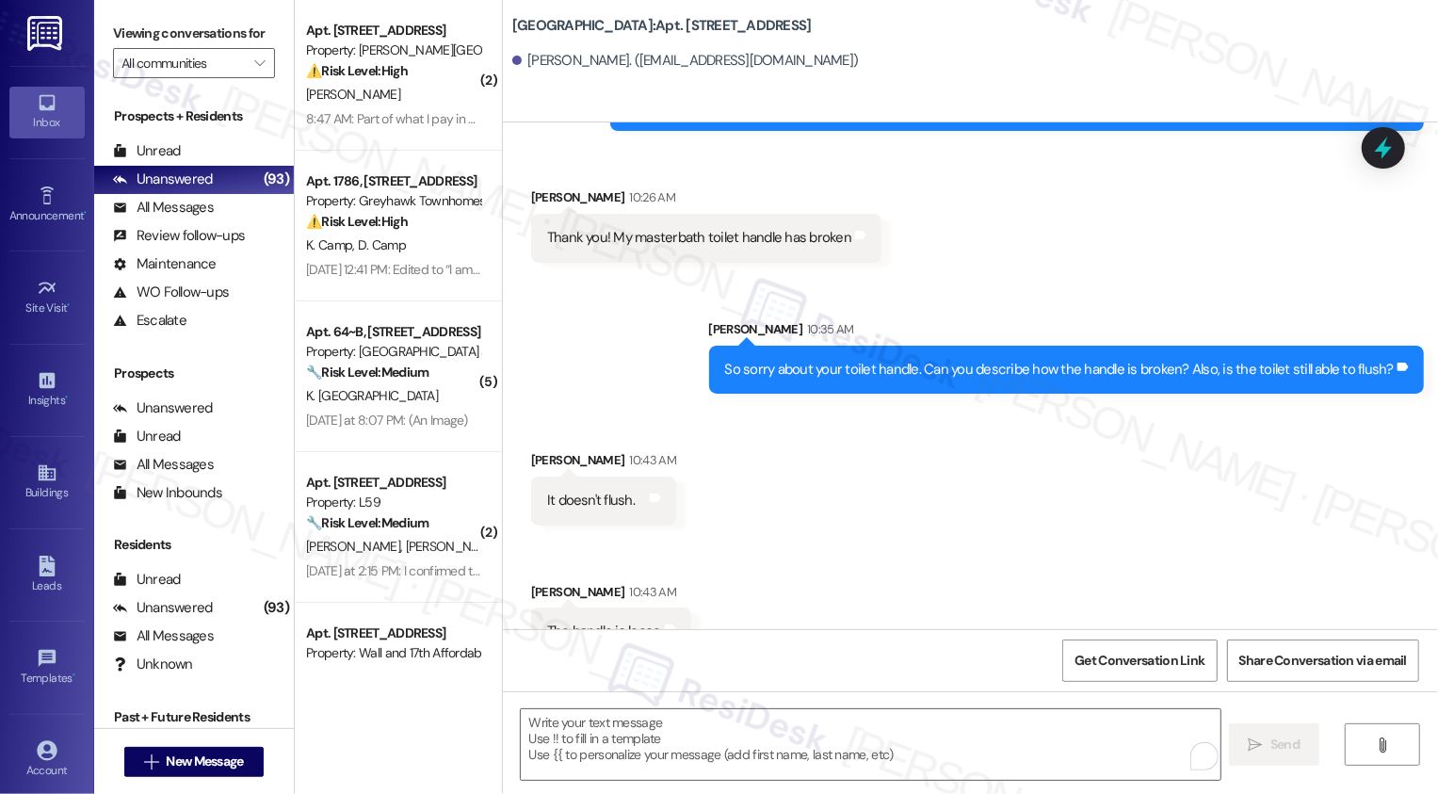
click at [770, 426] on div "Received via SMS [PERSON_NAME] 10:43 AM It doesn't flush. Tags and notes Receiv…" at bounding box center [970, 539] width 935 height 263
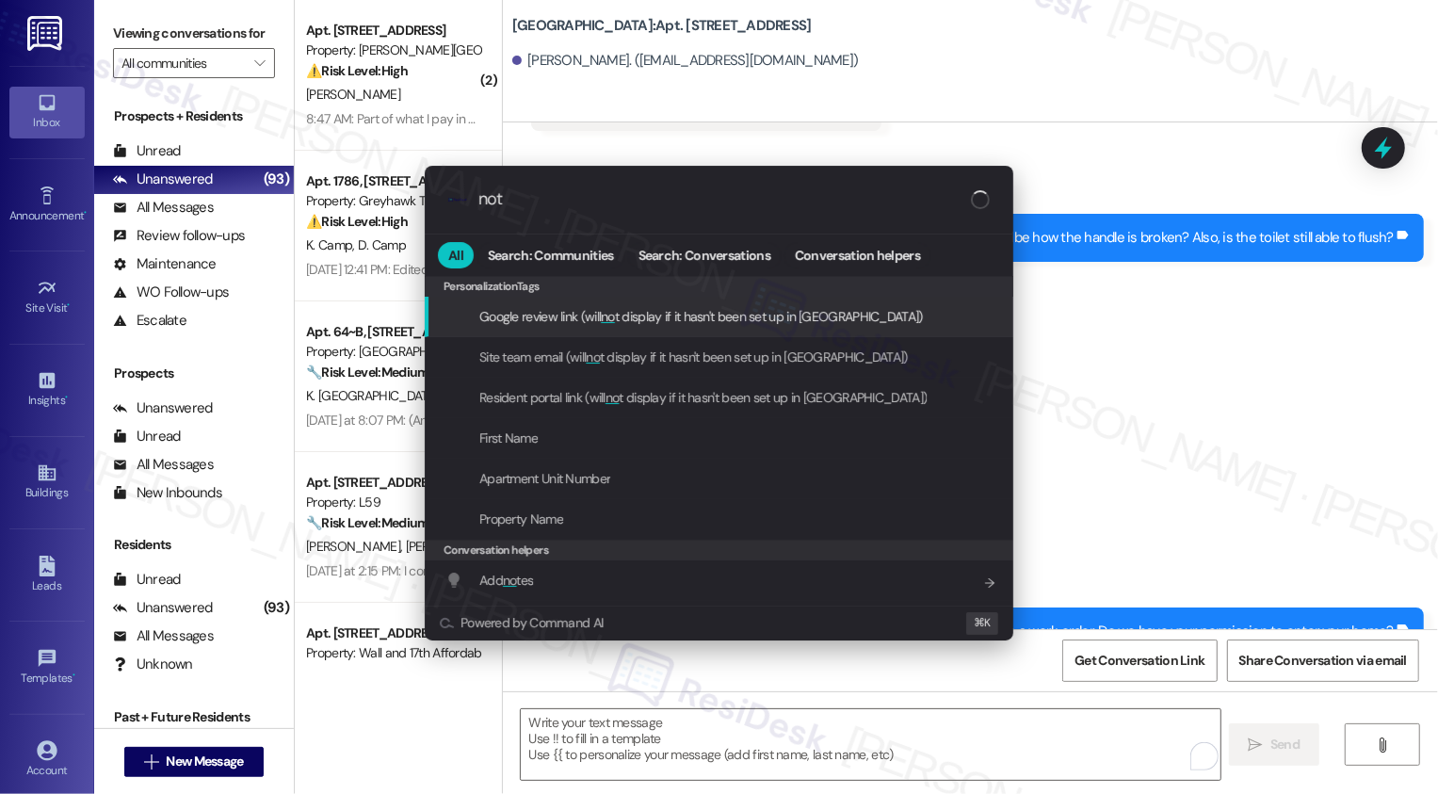
type input "note"
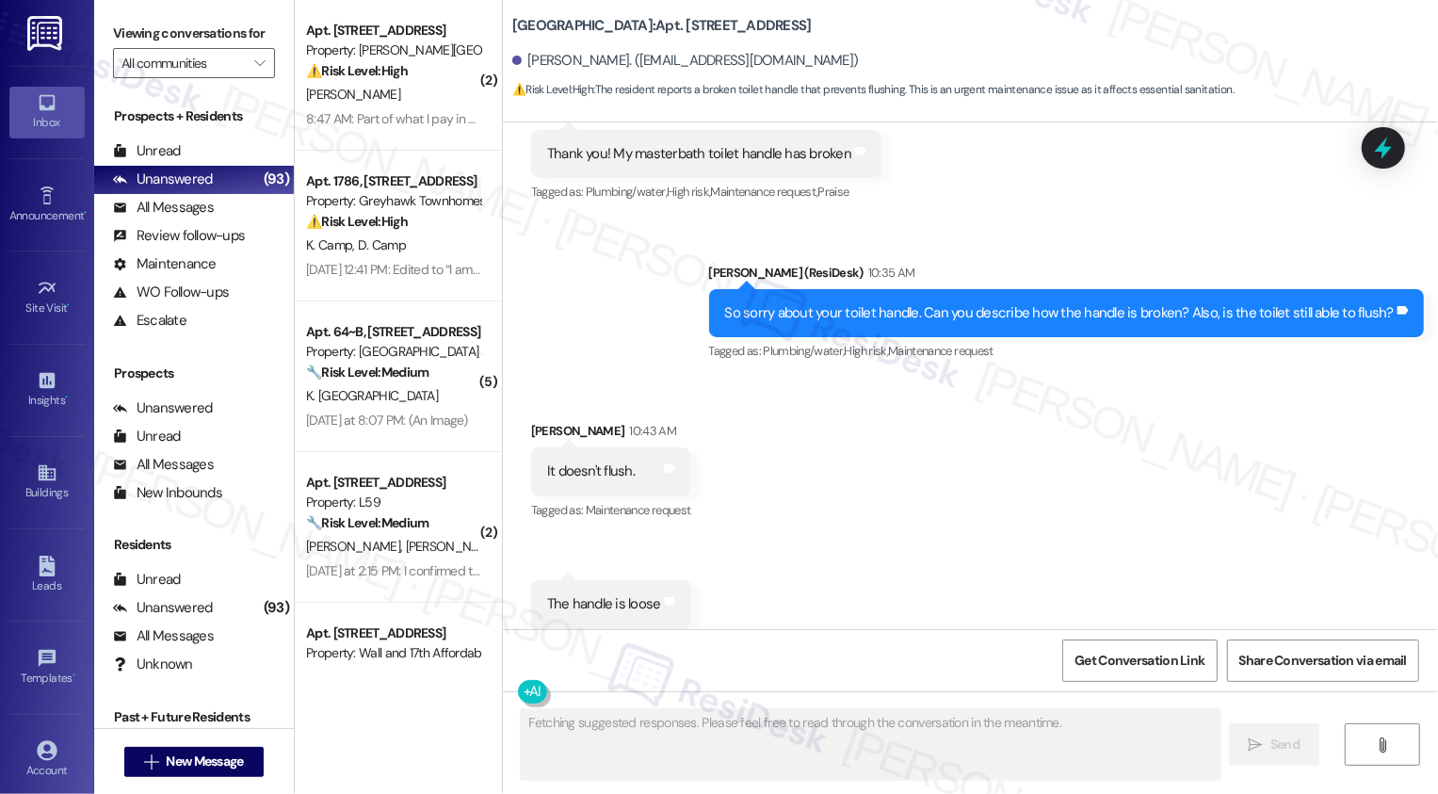
scroll to position [1078, 0]
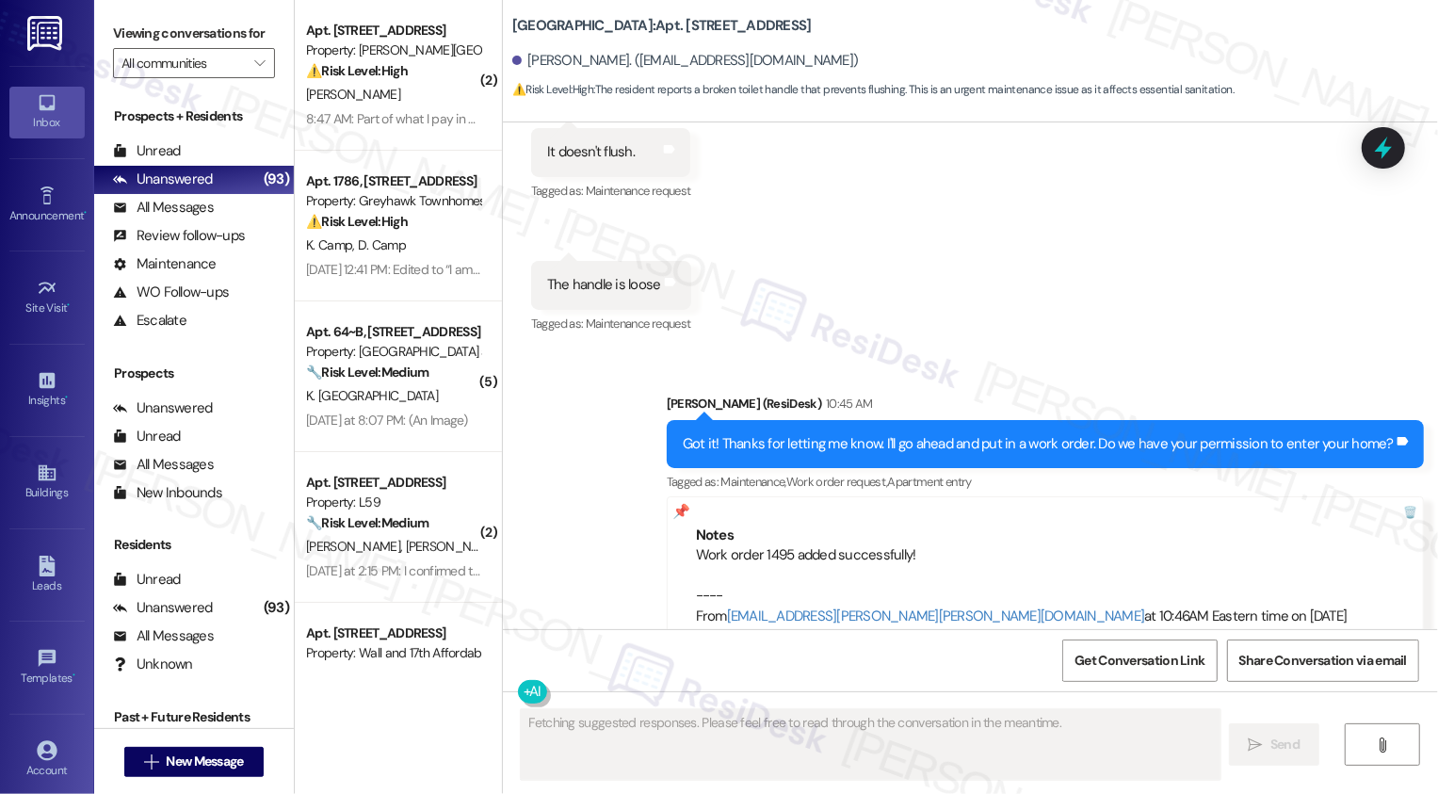
click at [781, 300] on div "Received via SMS [PERSON_NAME] 10:43 AM It doesn't flush. Tags and notes Tagged…" at bounding box center [970, 205] width 935 height 292
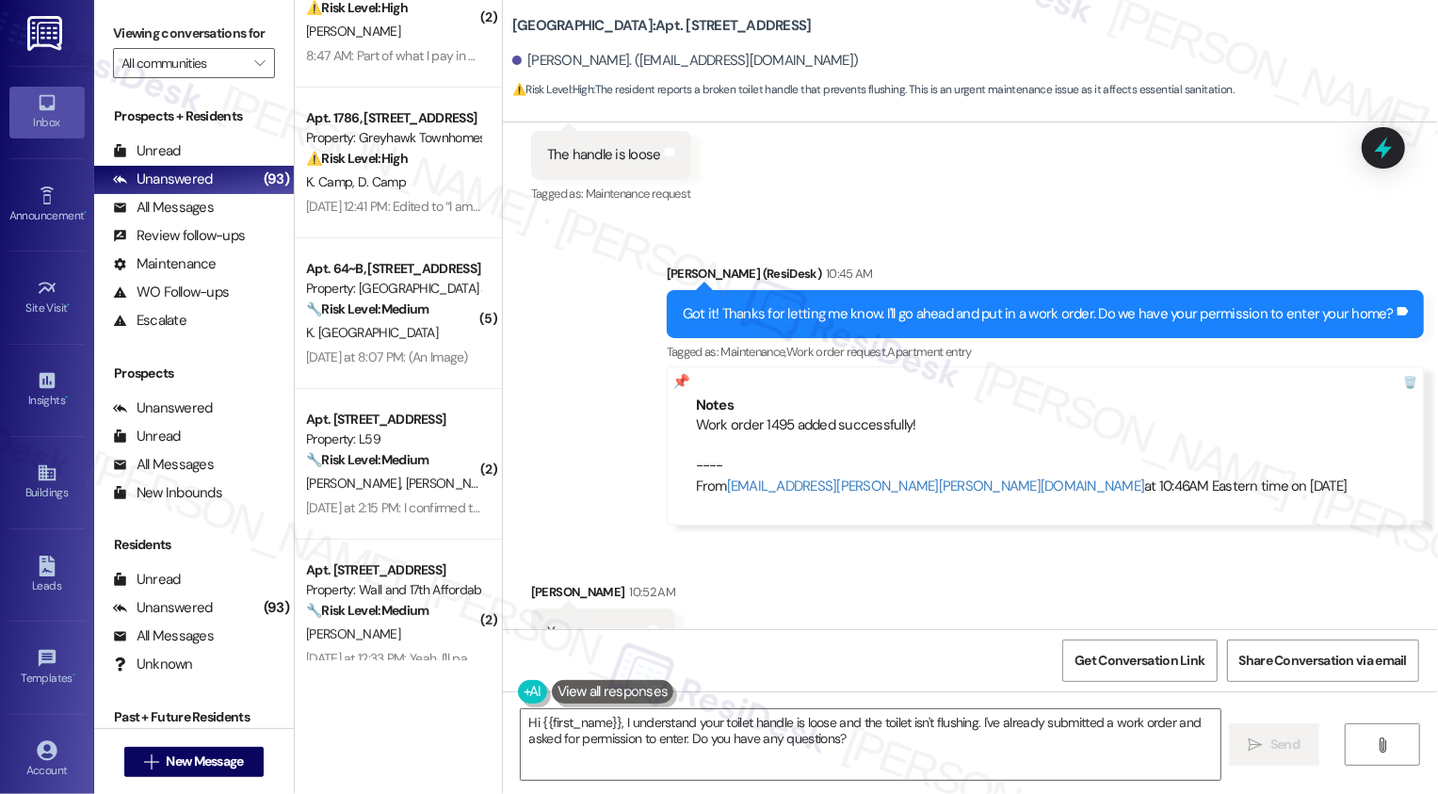
scroll to position [1209, 0]
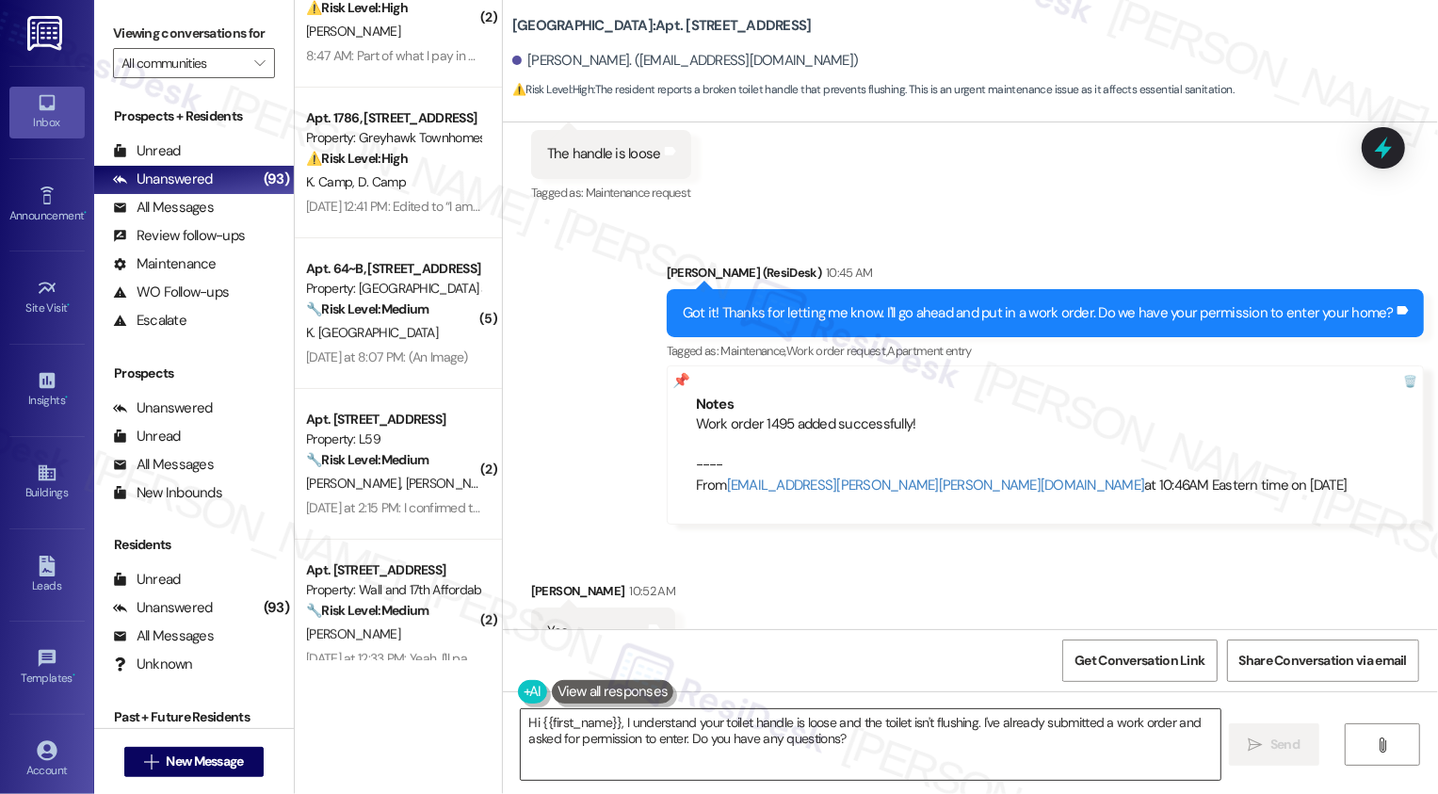
click at [618, 743] on textarea "Hi {{first_name}}, I understand your toilet handle is loose and the toilet isn'…" at bounding box center [871, 744] width 700 height 71
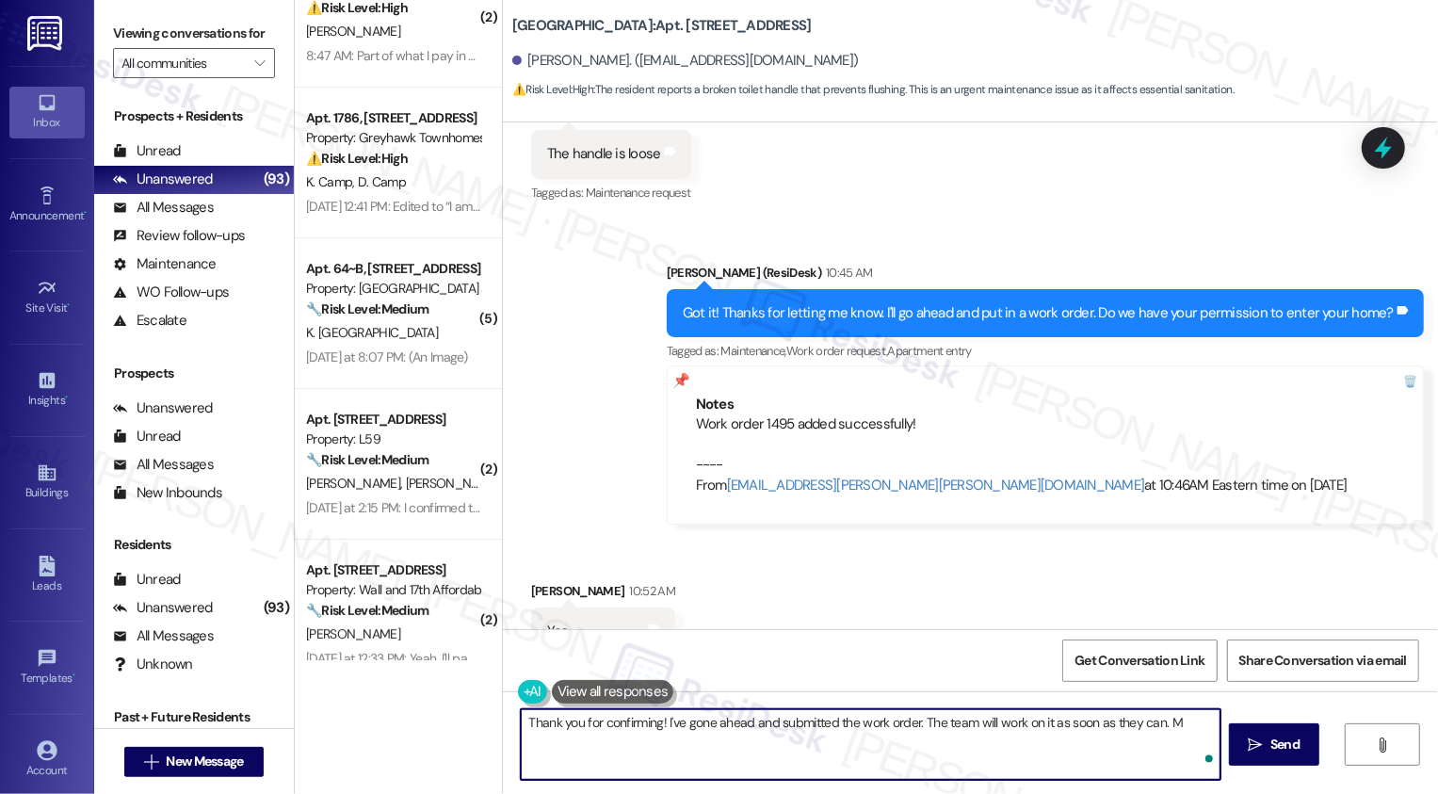
type textarea "Thank you for confirming! I've gone ahead and submitted the work order. The tea…"
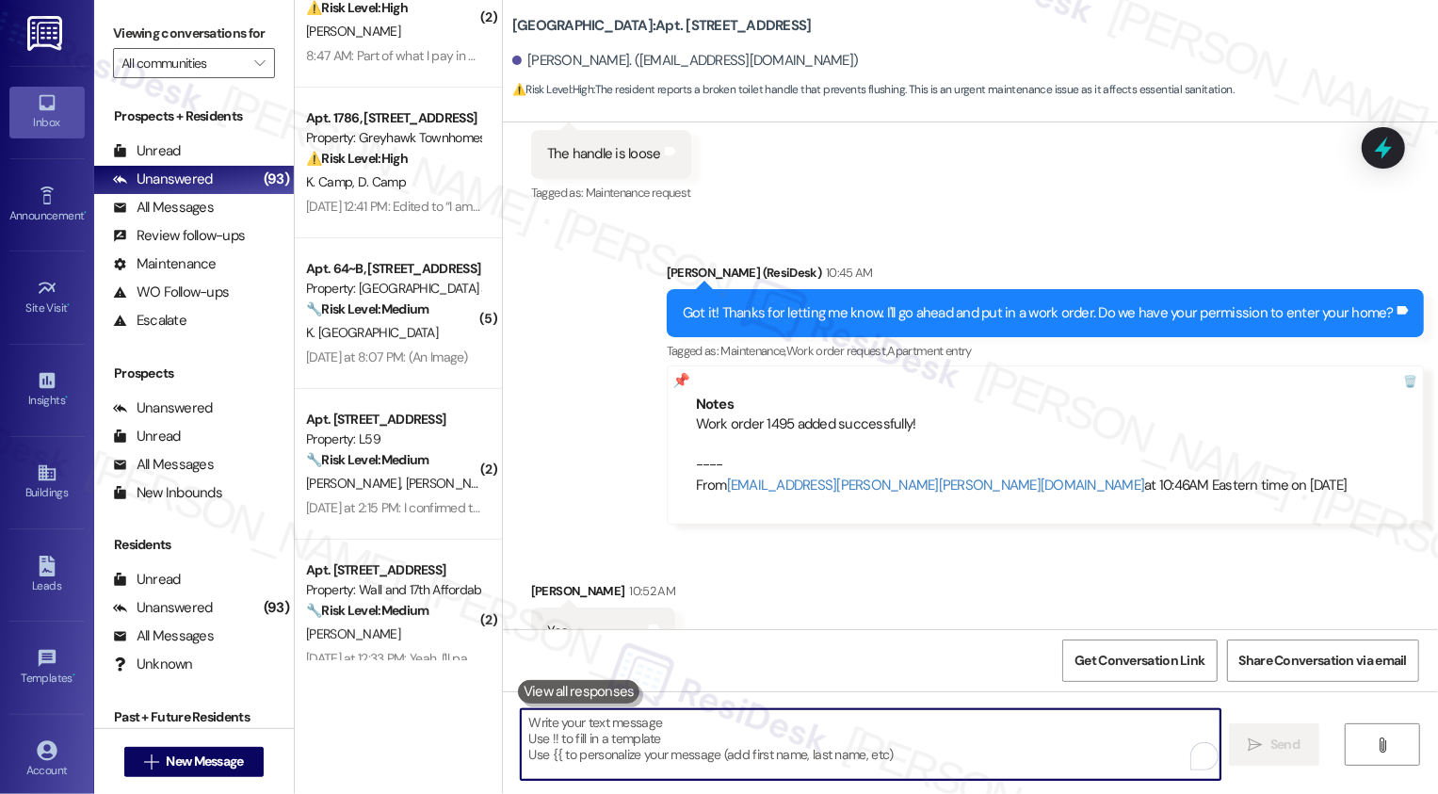
scroll to position [1208, 0]
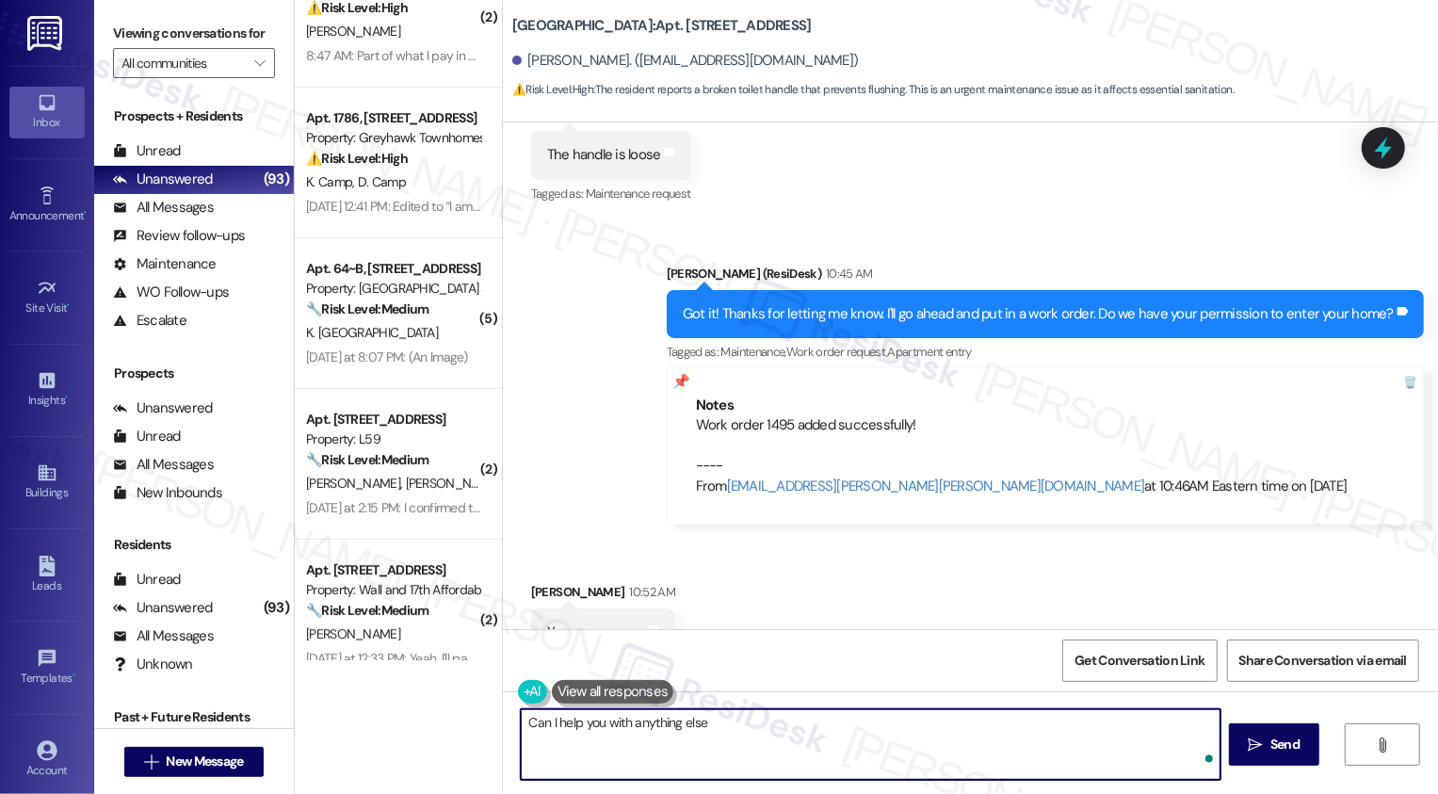
type textarea "Can I help you with anything else?"
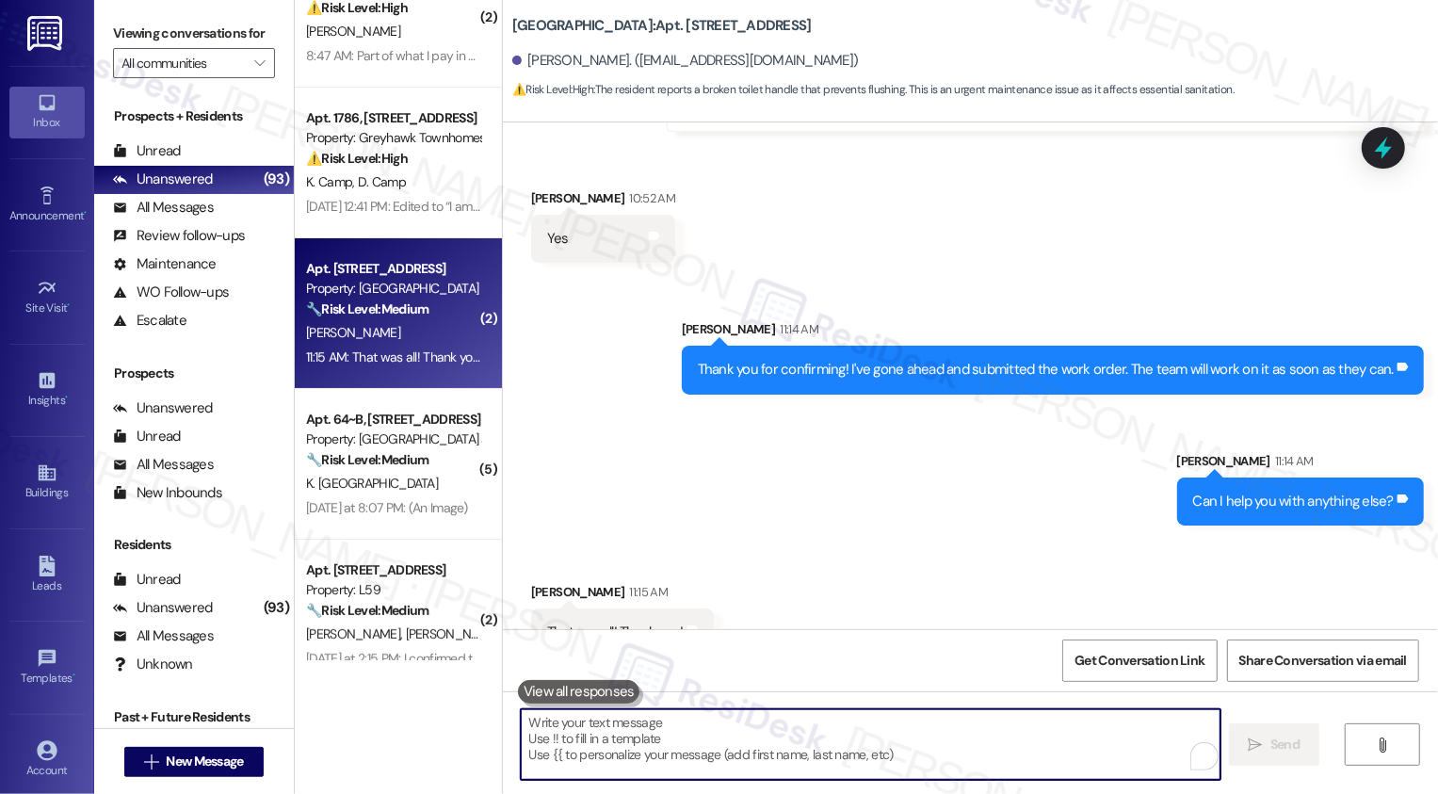
scroll to position [1602, 0]
click at [581, 743] on textarea "To enrich screen reader interactions, please activate Accessibility in Grammarl…" at bounding box center [871, 744] width 700 height 71
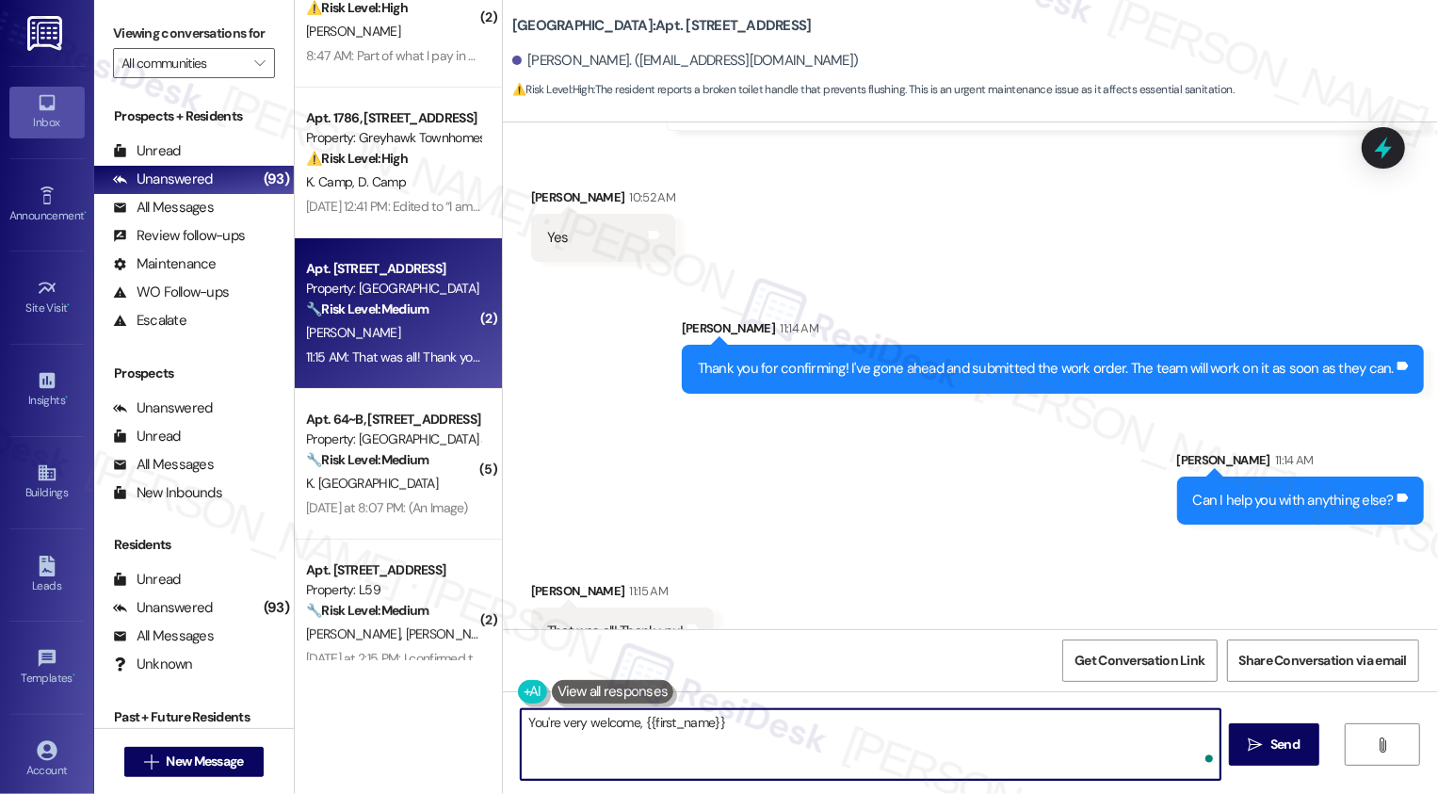
type textarea "You're very welcome, {{first_name}}!"
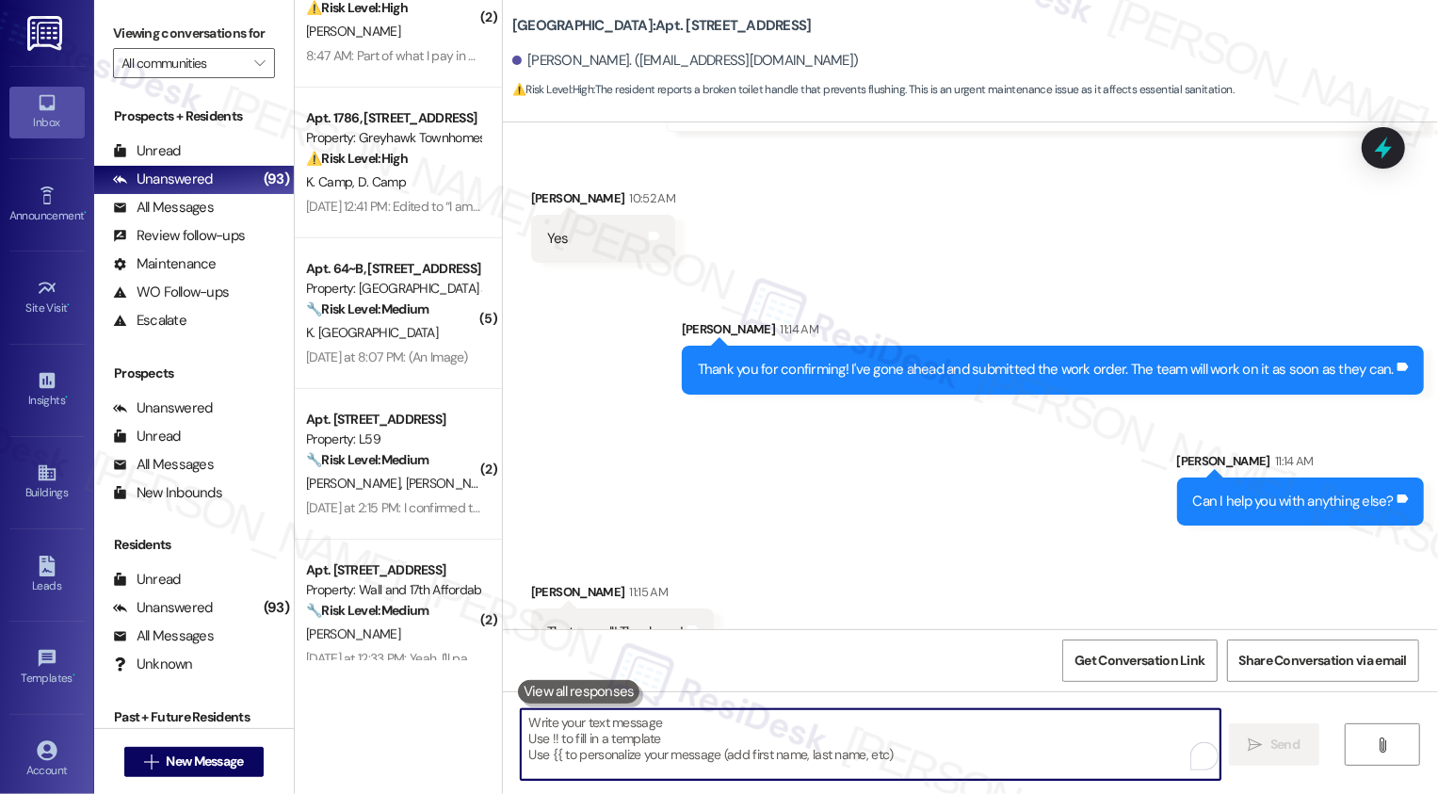
scroll to position [1734, 0]
